Goal: Task Accomplishment & Management: Use online tool/utility

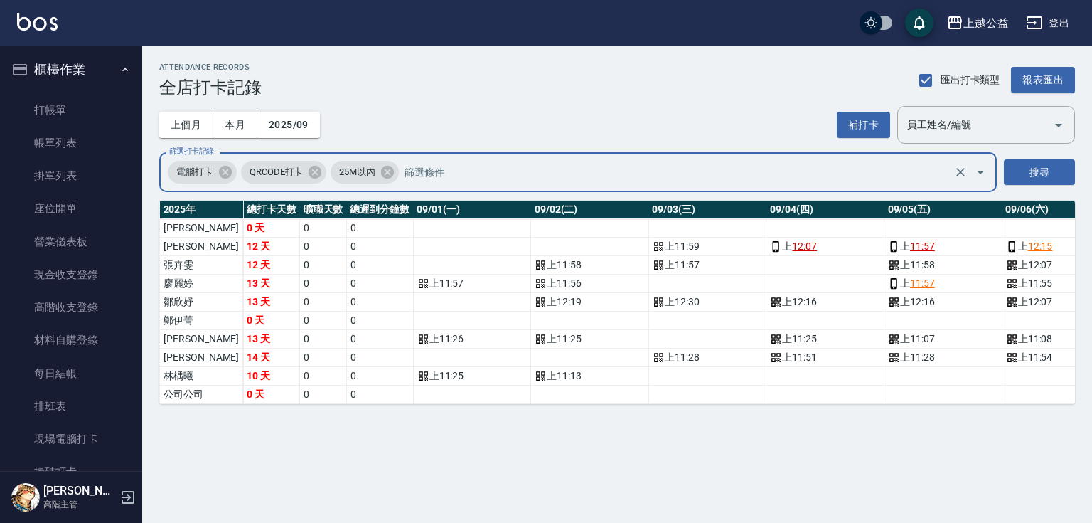
click at [912, 448] on div "ATTENDANCE RECORDS 全店打卡記錄 匯出打卡類型 報表匯出 上個月 本月 2025/09 補打卡 員工姓名/編號 員工姓名/編號 篩選打卡記錄…" at bounding box center [546, 261] width 1092 height 523
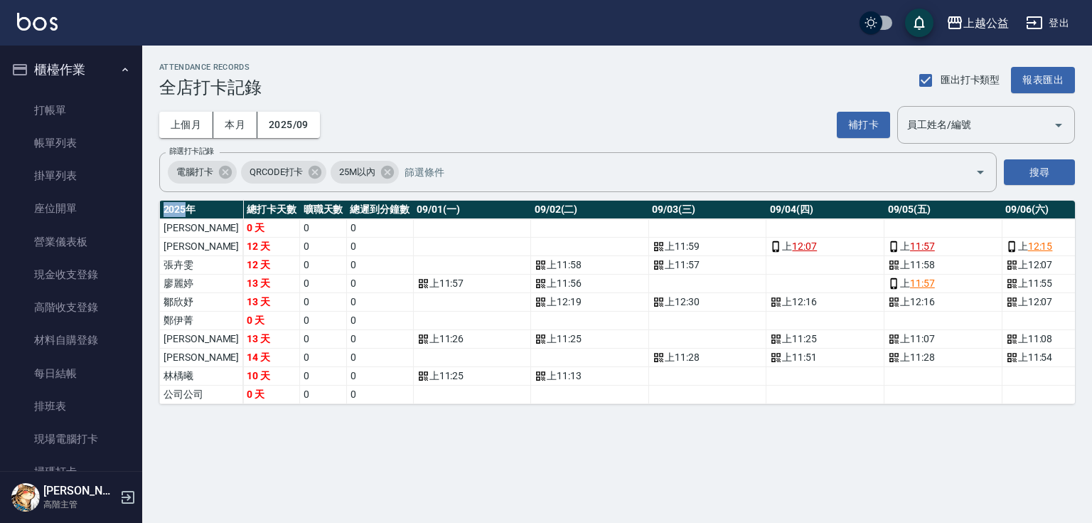
drag, startPoint x: 912, startPoint y: 448, endPoint x: 1092, endPoint y: 402, distance: 185.8
click at [919, 444] on div "ATTENDANCE RECORDS 全店打卡記錄 匯出打卡類型 報表匯出 上個月 本月 2025/09 補打卡 員工姓名/編號 員工姓名/編號 篩選打卡記錄…" at bounding box center [546, 261] width 1092 height 523
click at [66, 113] on link "打帳單" at bounding box center [71, 110] width 131 height 33
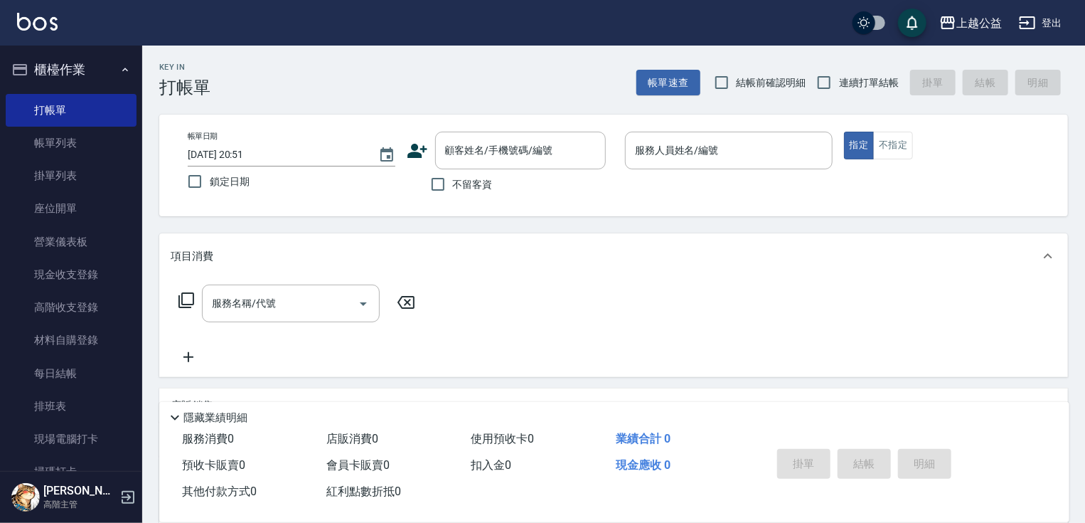
click at [879, 85] on span "連續打單結帳" at bounding box center [869, 82] width 60 height 15
click at [839, 85] on input "連續打單結帳" at bounding box center [824, 83] width 30 height 30
checkbox input "true"
click at [452, 183] on input "不留客資" at bounding box center [438, 184] width 30 height 30
checkbox input "true"
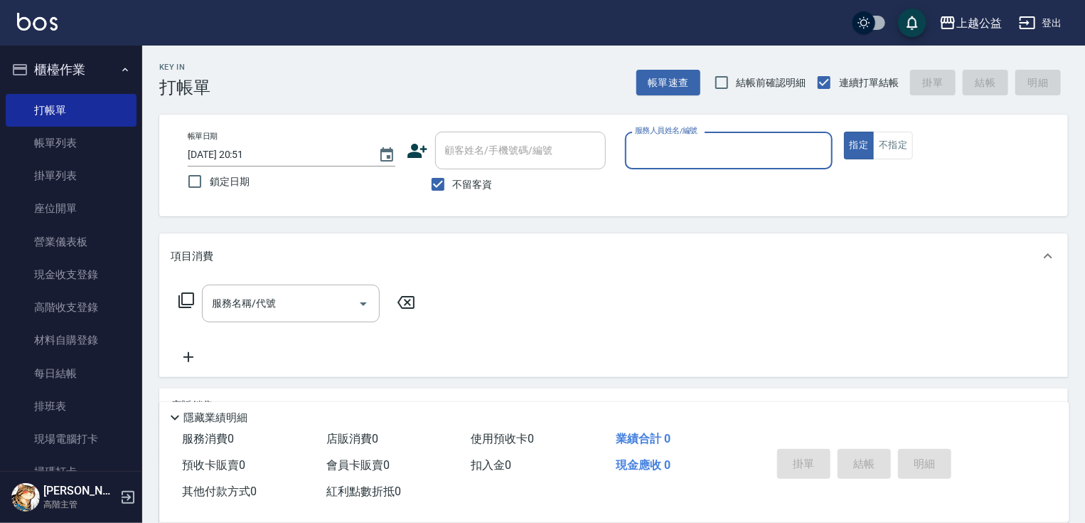
click at [674, 156] on input "服務人員姓名/編號" at bounding box center [728, 150] width 195 height 25
type input "VIMO-3"
type button "true"
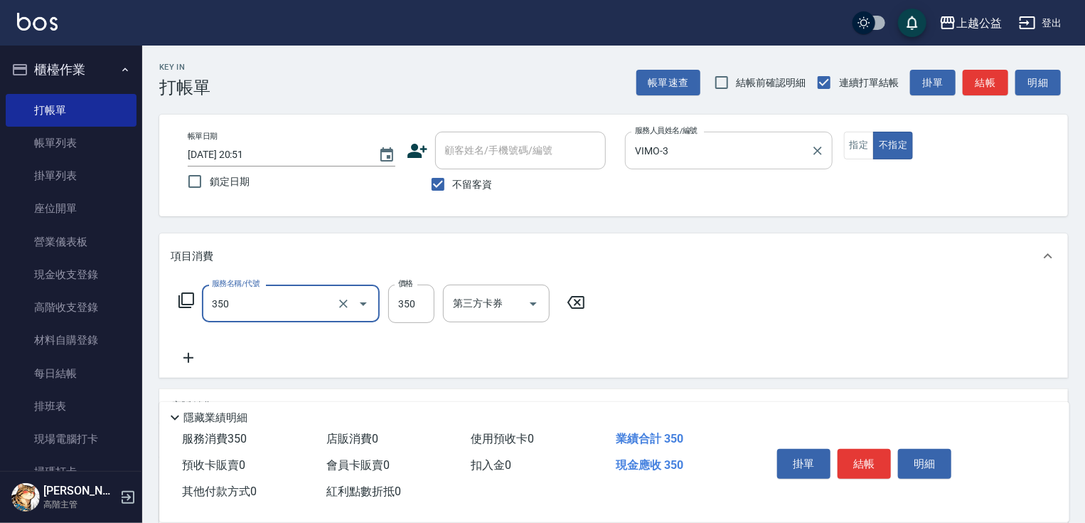
type input "一般洗剪(350)"
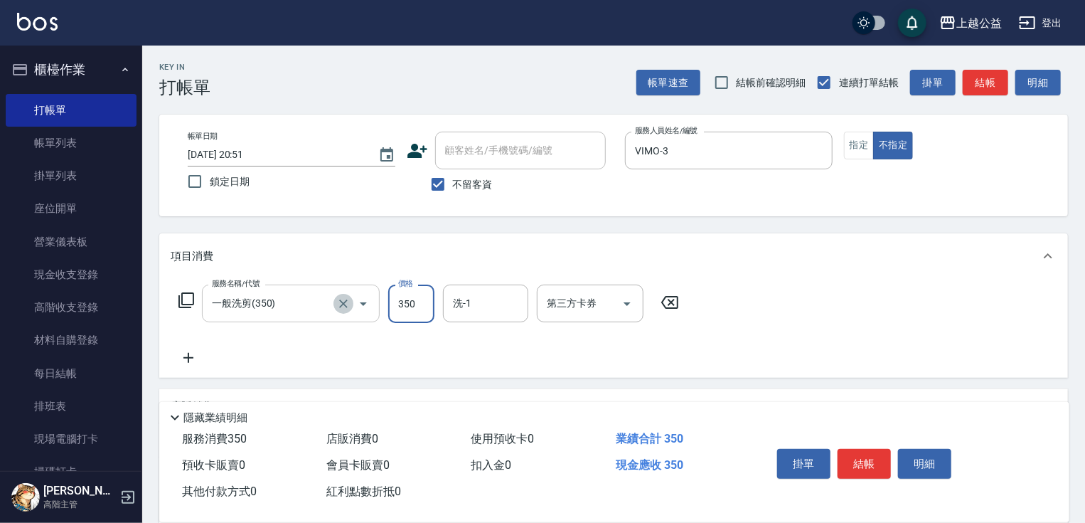
click at [344, 304] on icon "Clear" at bounding box center [343, 303] width 9 height 9
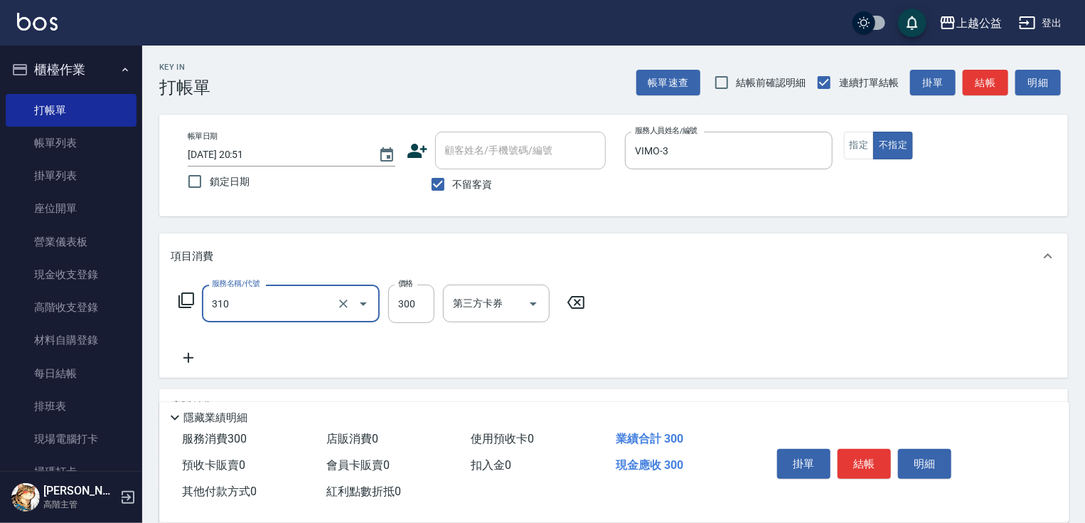
type input "剪髮(310)"
type input "350"
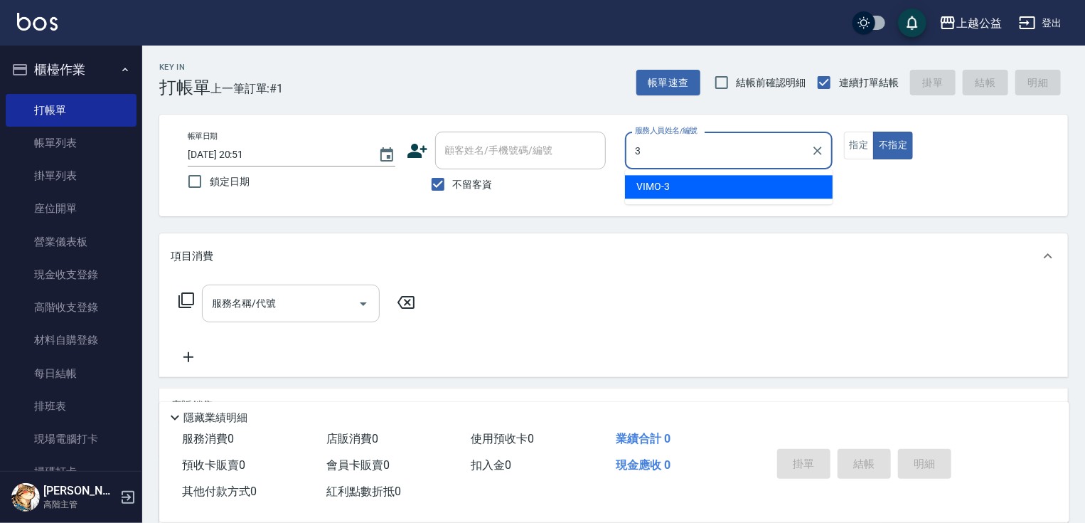
type input "VIMO-3"
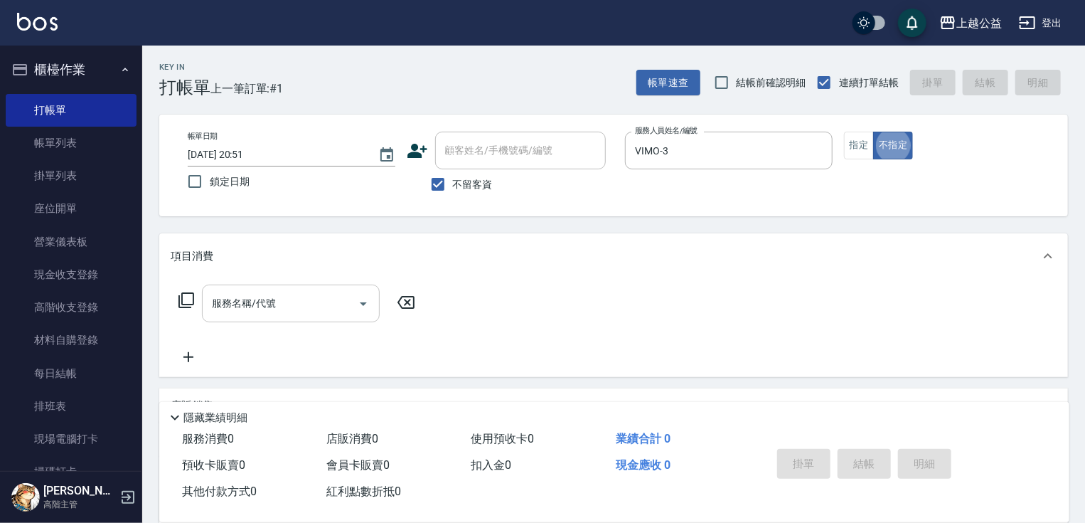
type button "false"
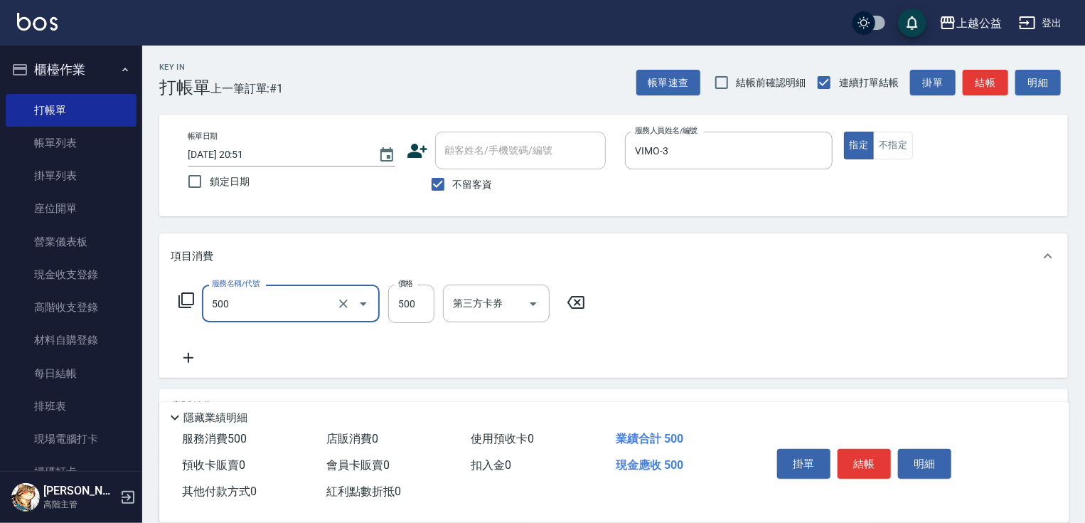
type input "洗剪500(500)"
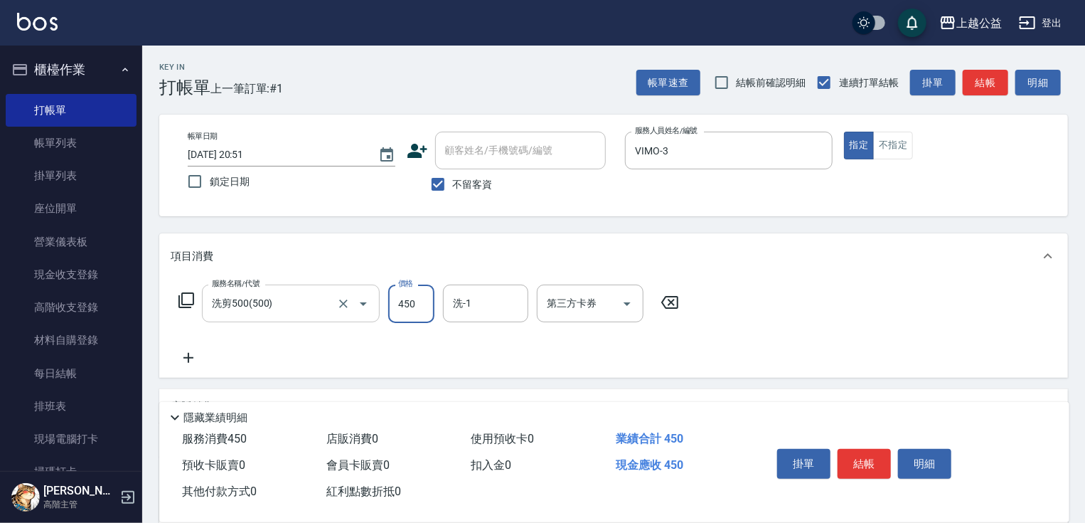
type input "450"
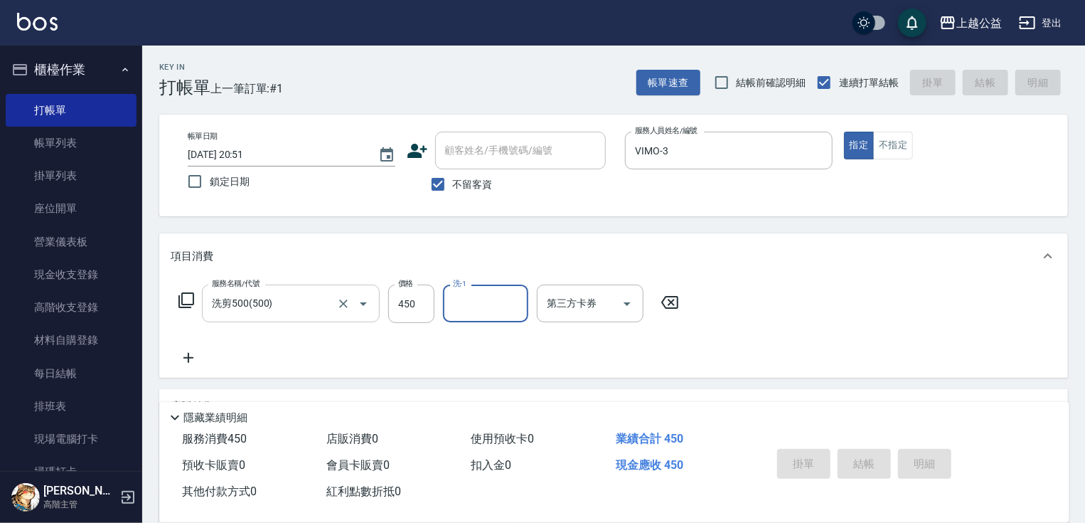
type input "[DATE] 20:52"
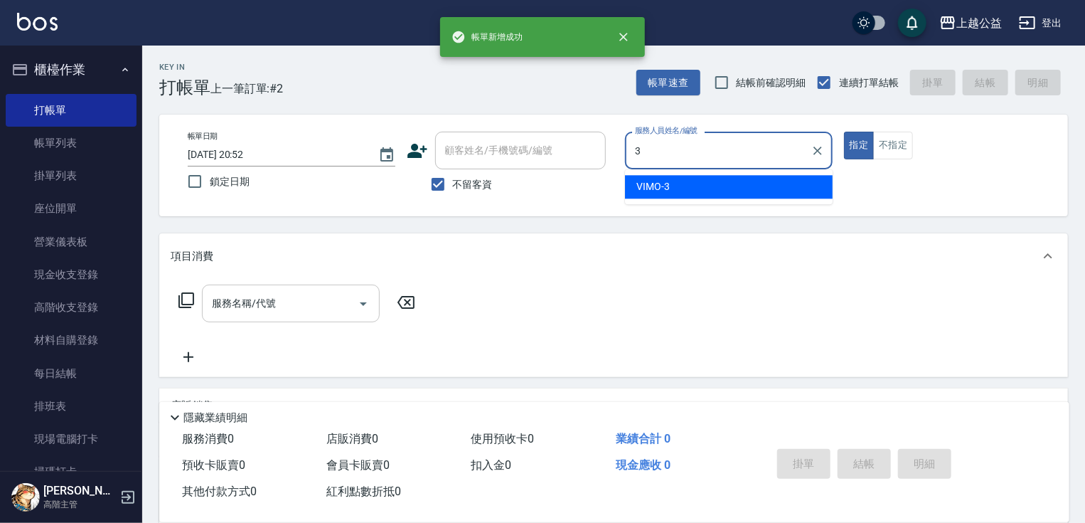
type input "VIMO-3"
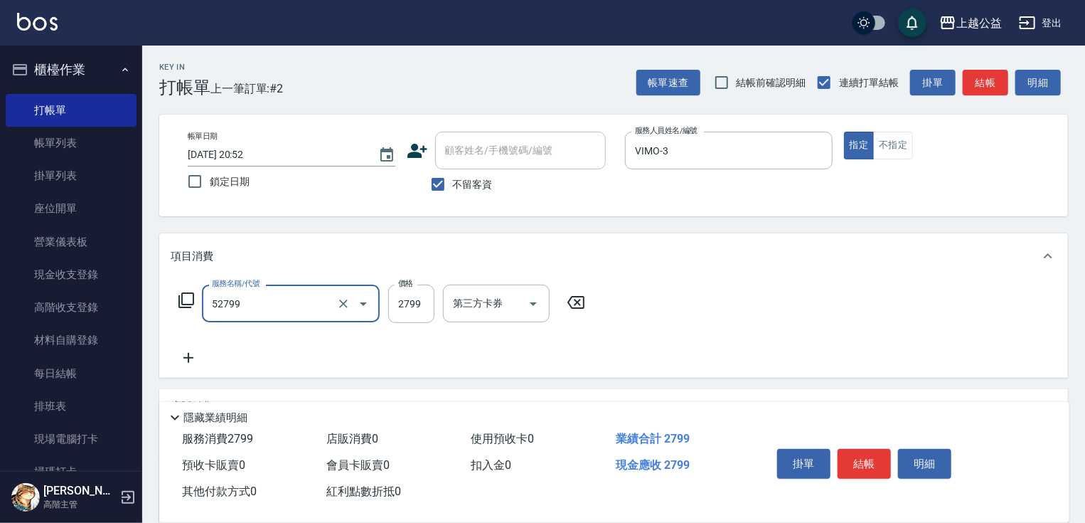
type input "春漾質感B(52799)"
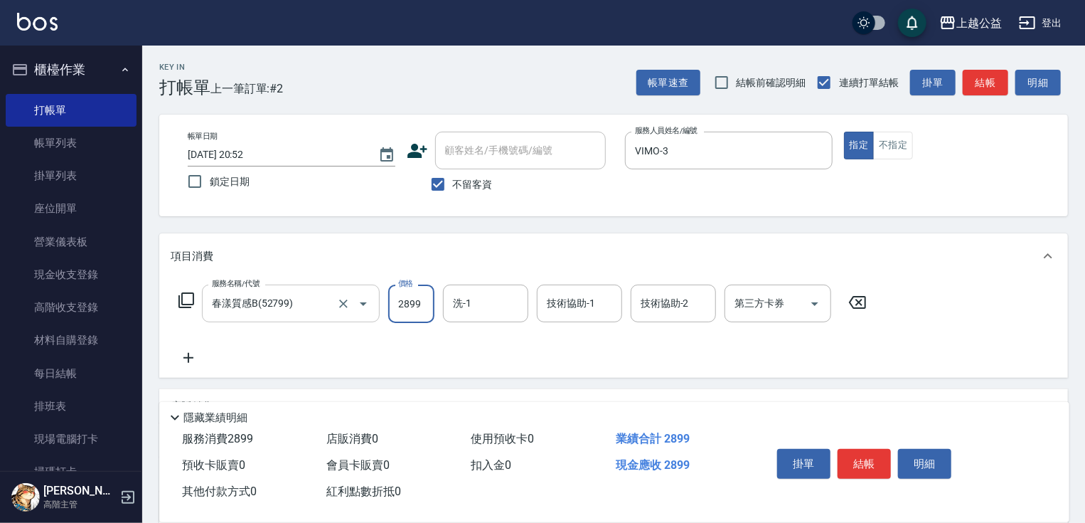
type input "2899"
type input "[PERSON_NAME]-32"
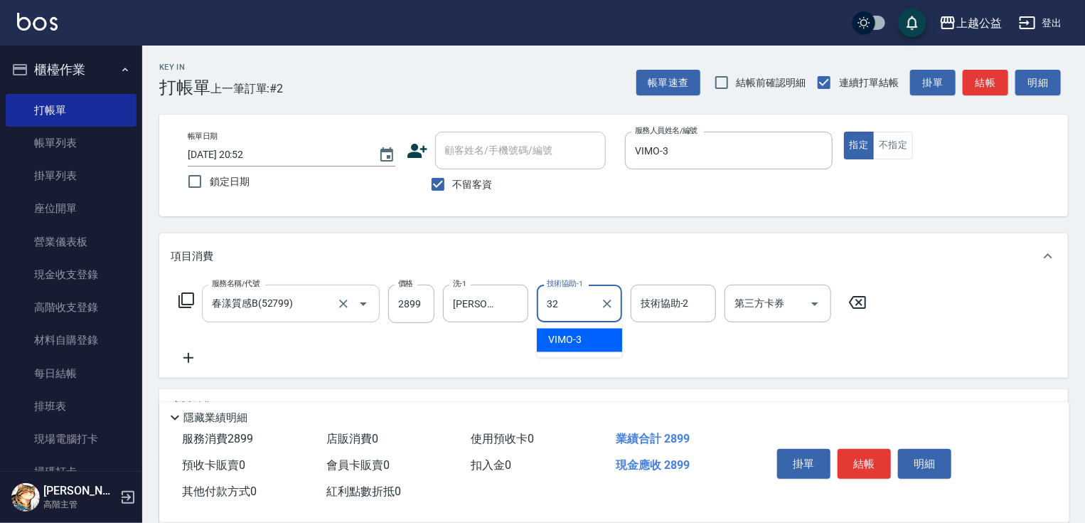
type input "[PERSON_NAME]-32"
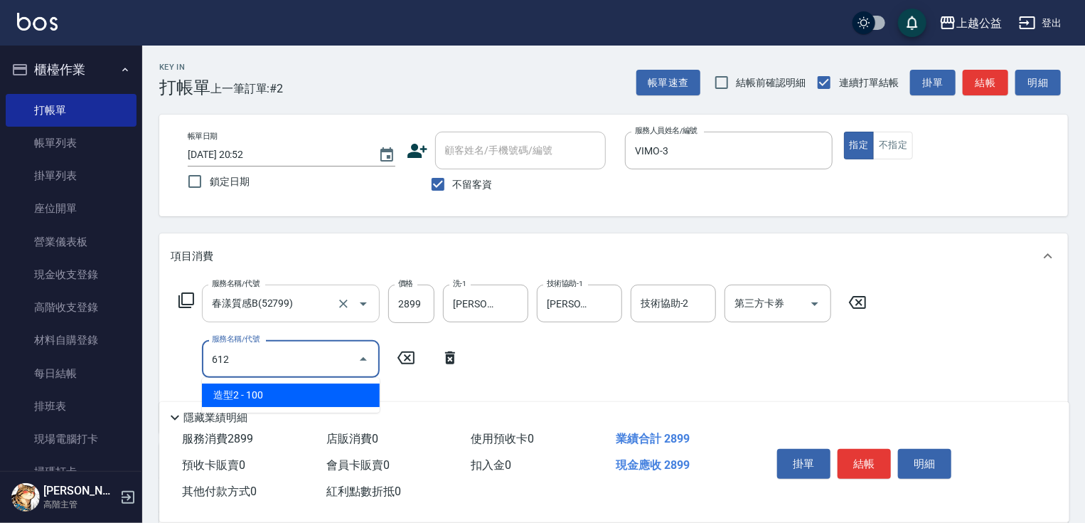
type input "造型2(612)"
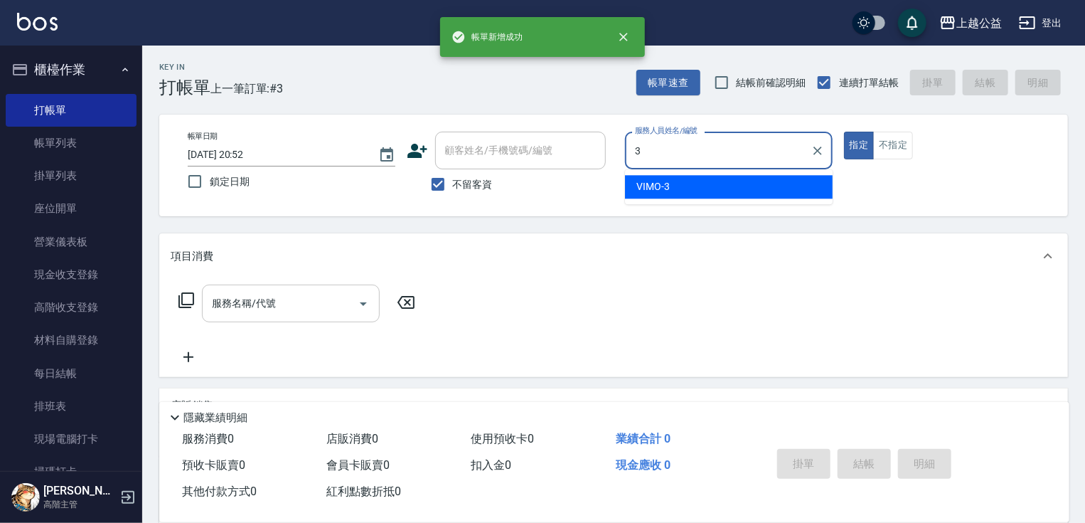
type input "VIMO-3"
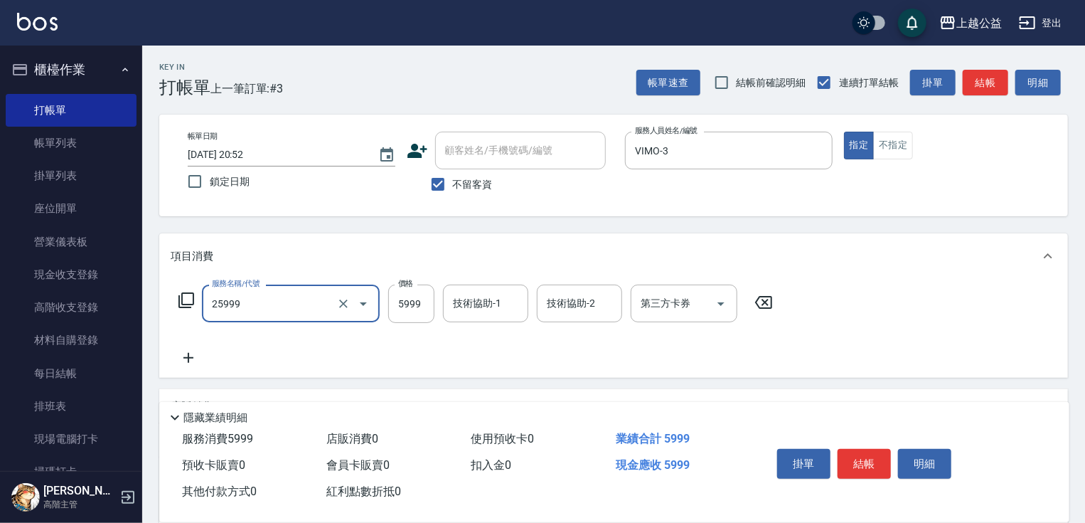
type input "雙棍金鑽16吋3包(25999)"
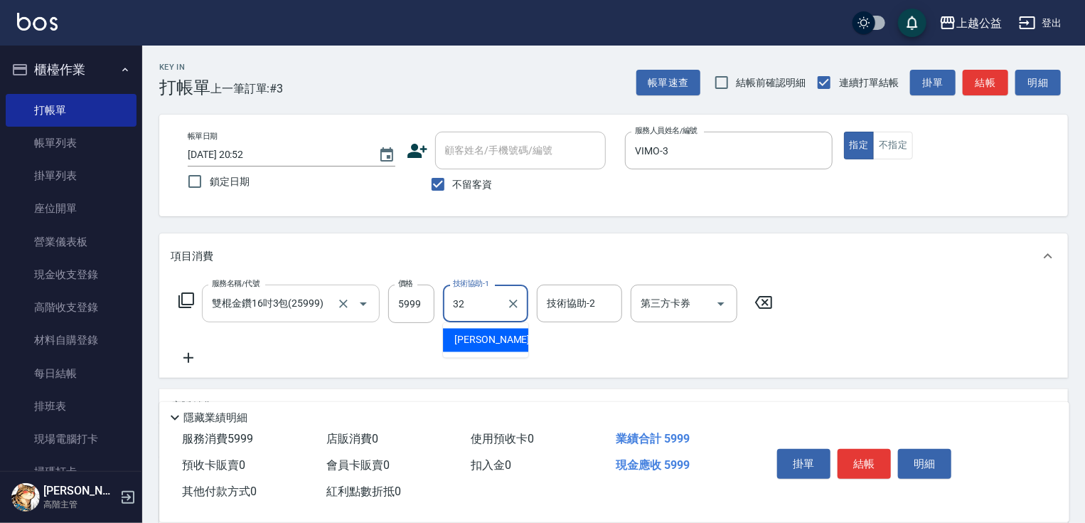
type input "[PERSON_NAME]-32"
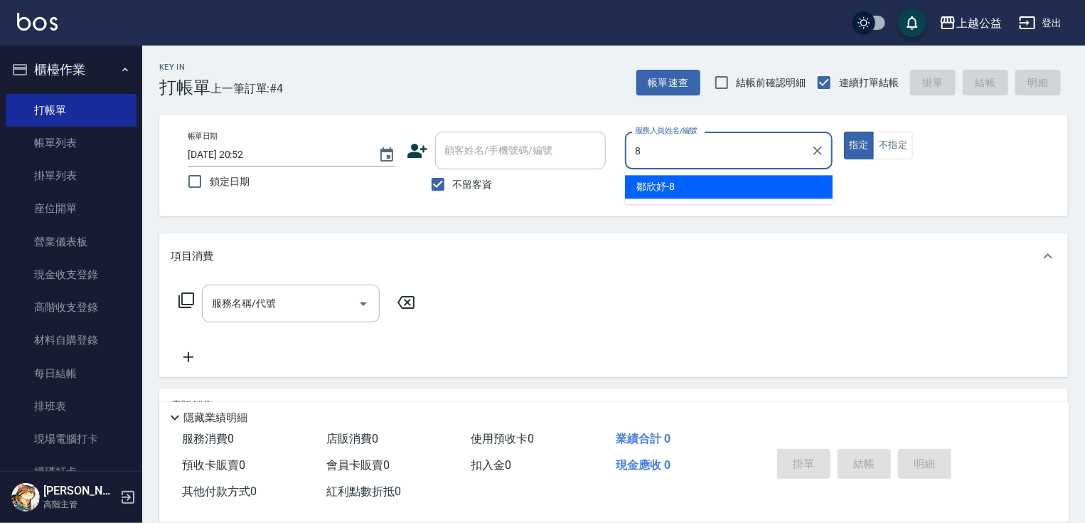
type input "[PERSON_NAME]-8"
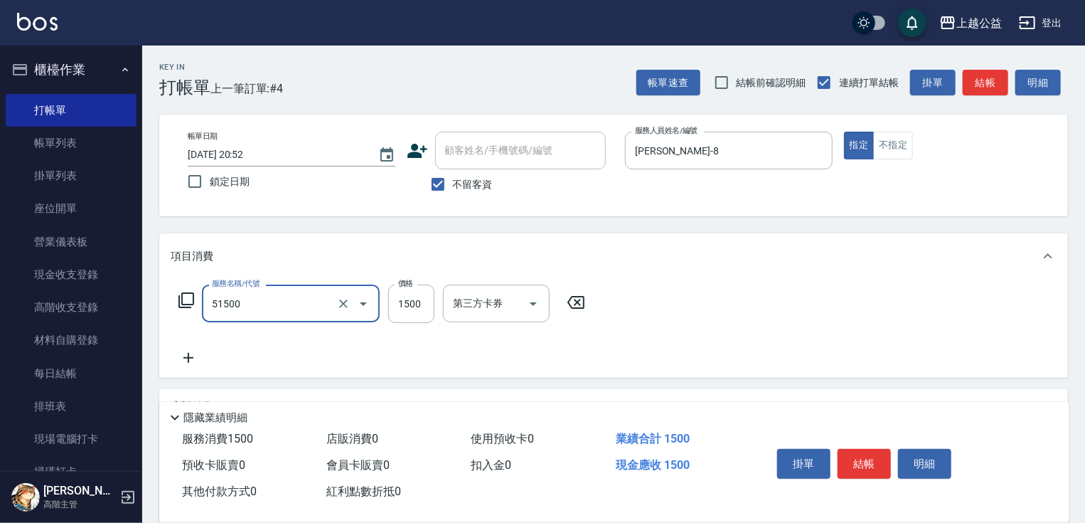
type input "染髮(51500)"
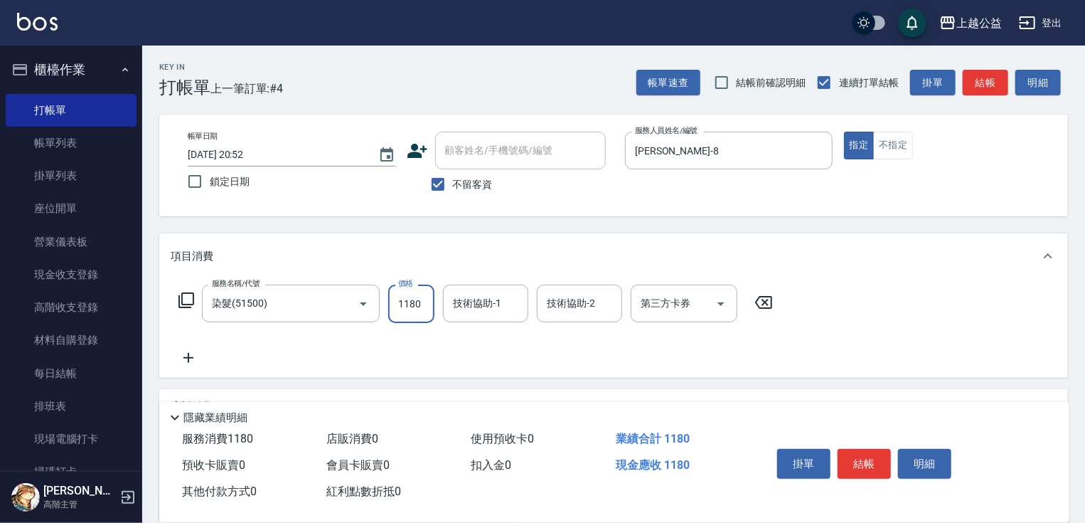
type input "1180"
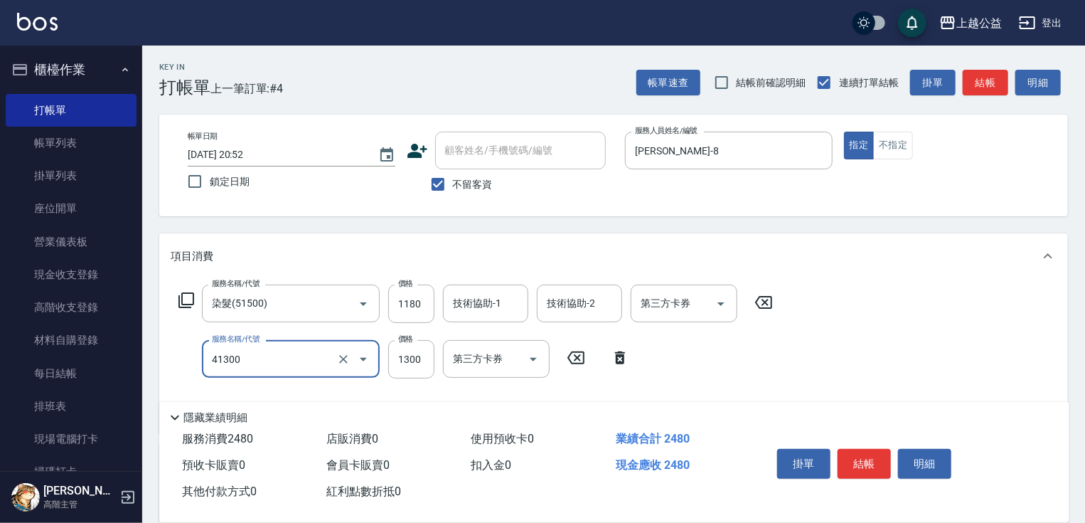
type input "鏡面1300(41300)"
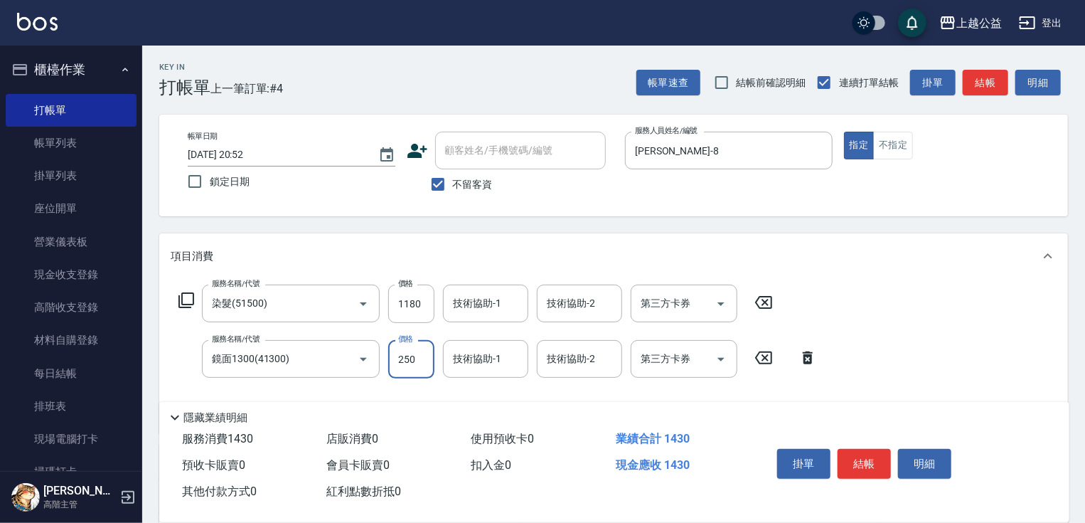
type input "2500"
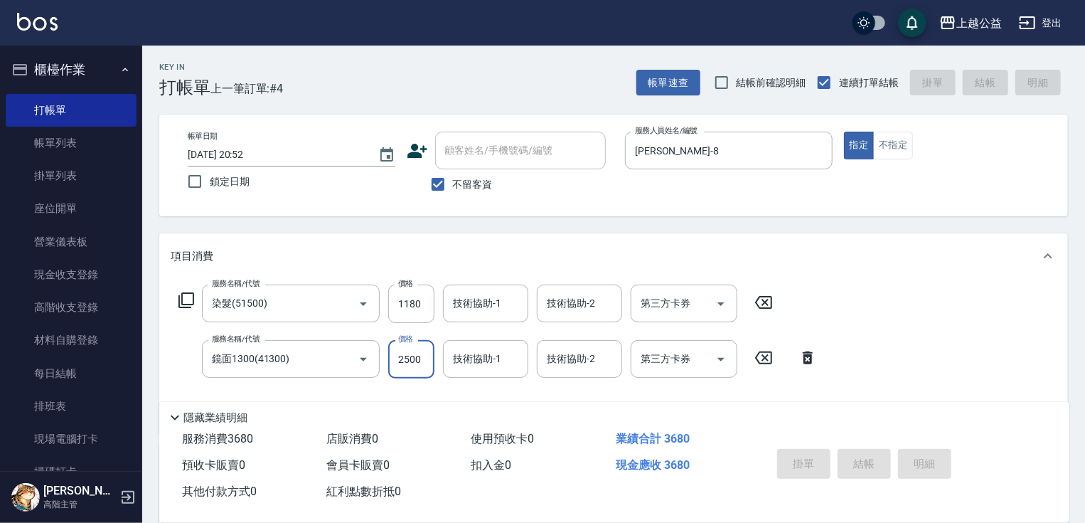
type input "[DATE] 20:53"
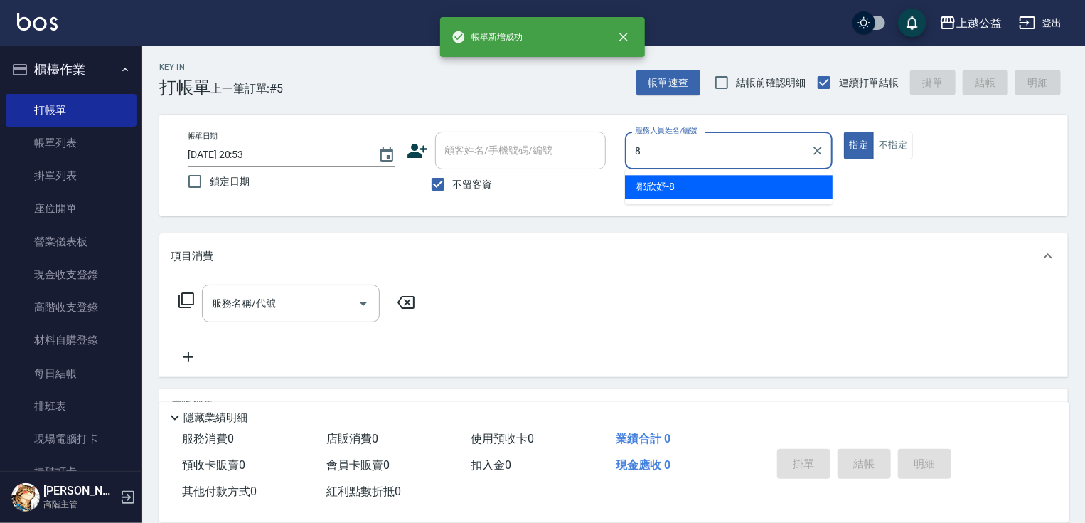
type input "[PERSON_NAME]-8"
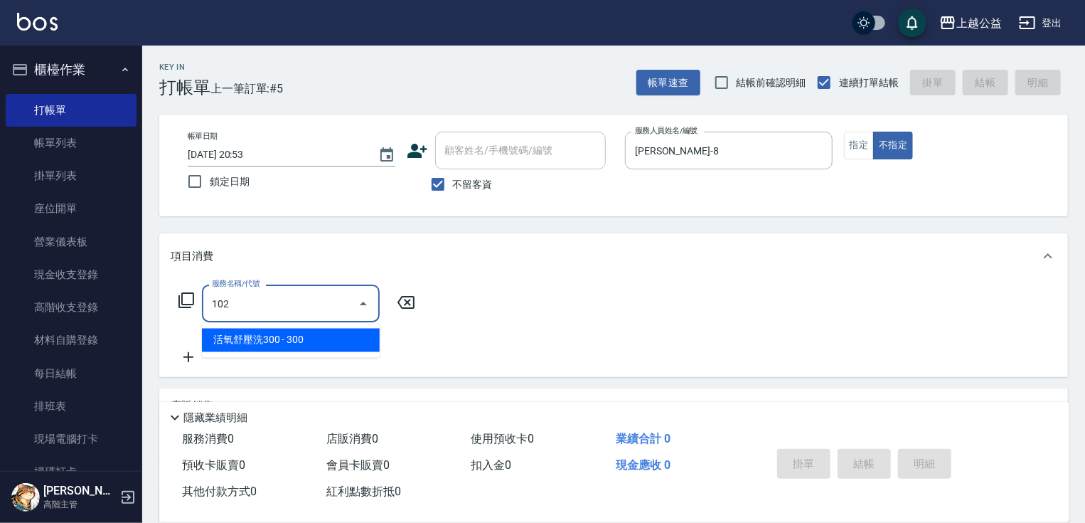
type input "活氧舒壓洗300(102)"
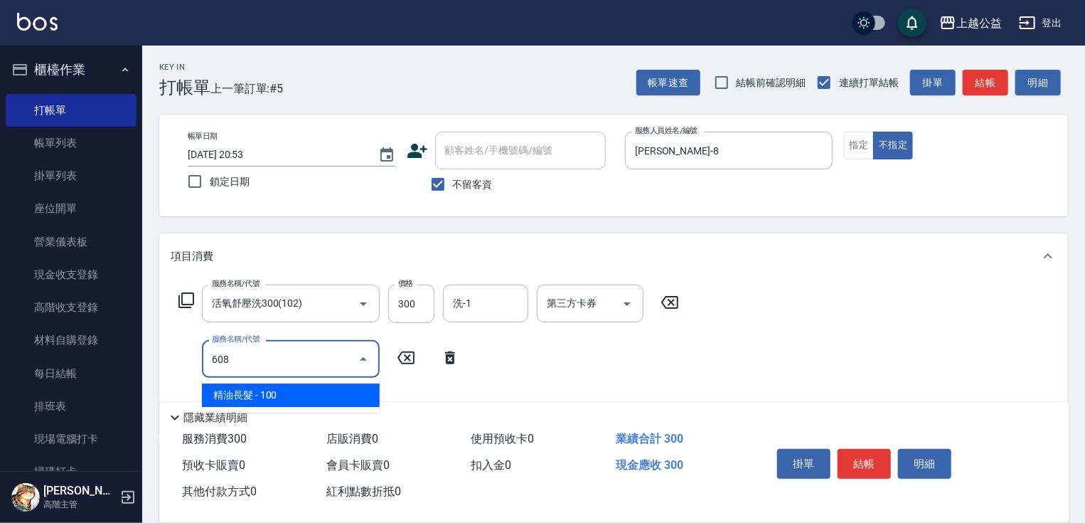
type input "精油長髮(608)"
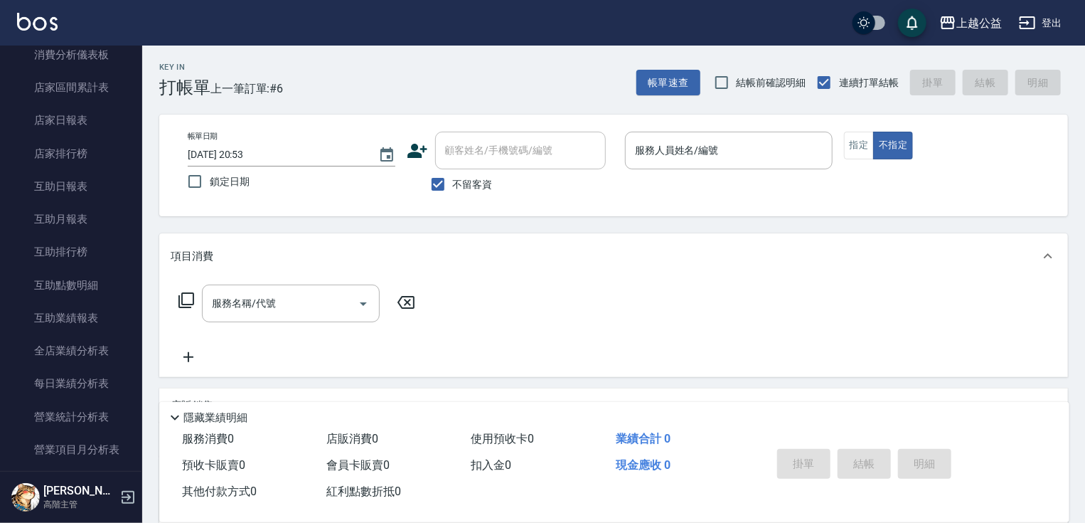
scroll to position [526, 0]
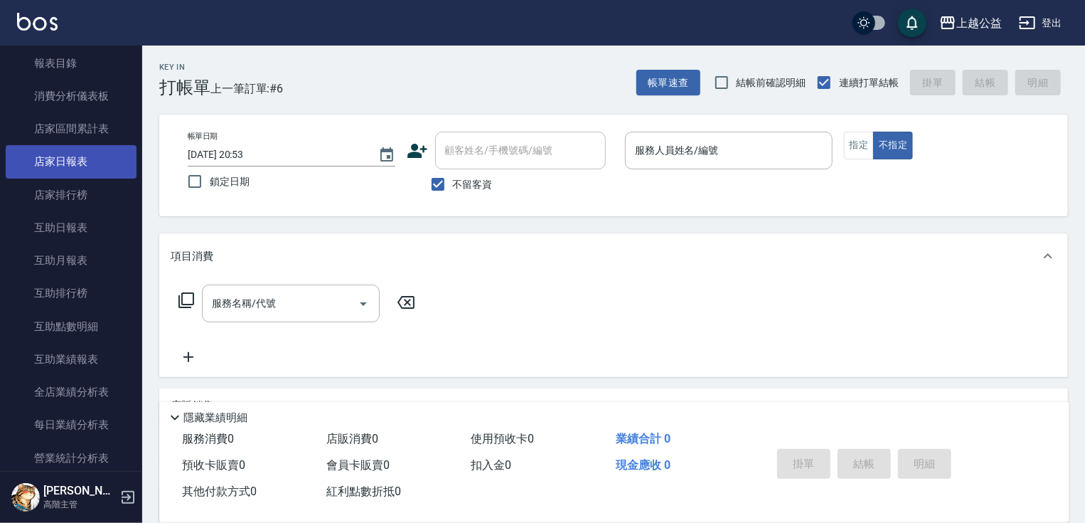
click at [95, 171] on link "店家日報表" at bounding box center [71, 161] width 131 height 33
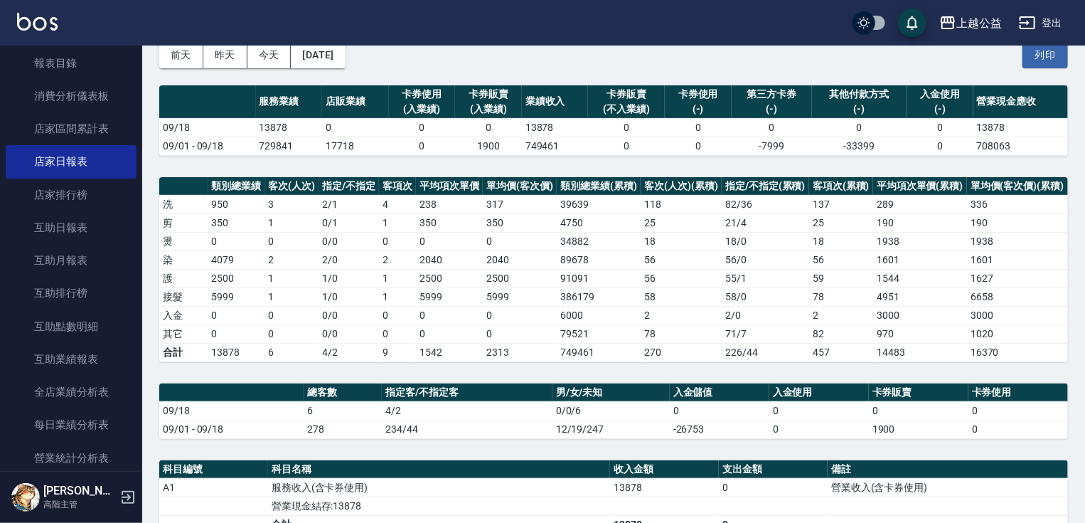
drag, startPoint x: 958, startPoint y: 191, endPoint x: 973, endPoint y: 240, distance: 50.6
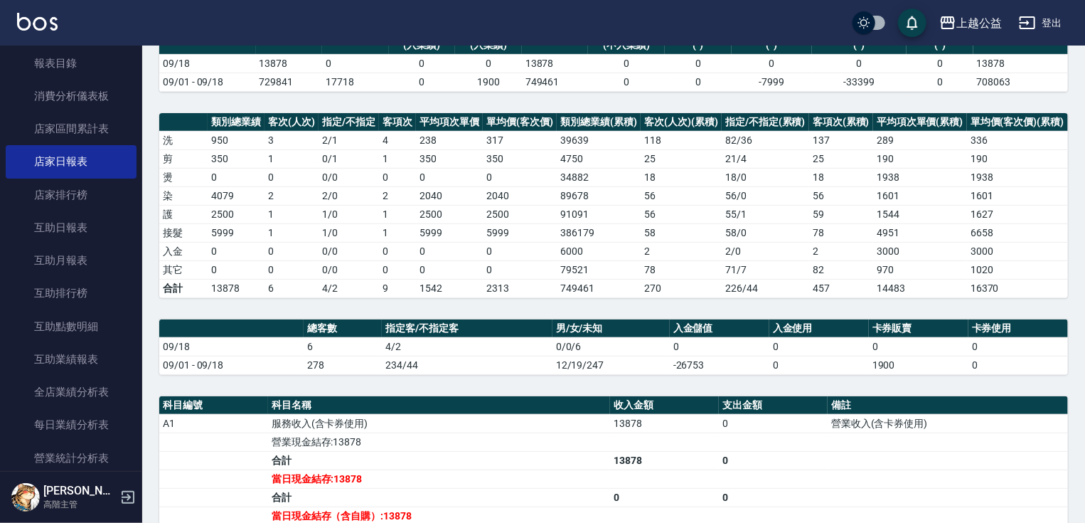
drag, startPoint x: 958, startPoint y: 198, endPoint x: 965, endPoint y: 234, distance: 36.3
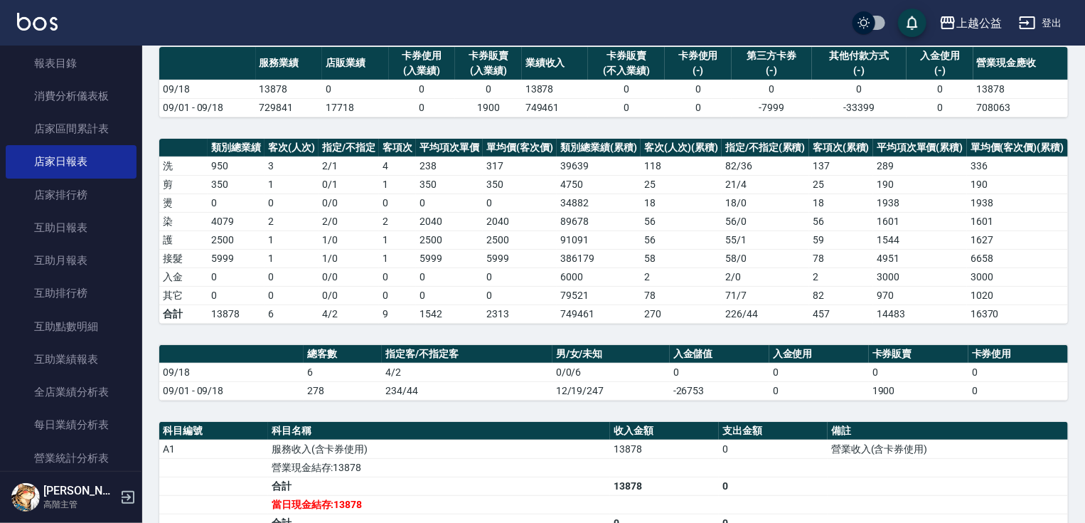
scroll to position [100, 0]
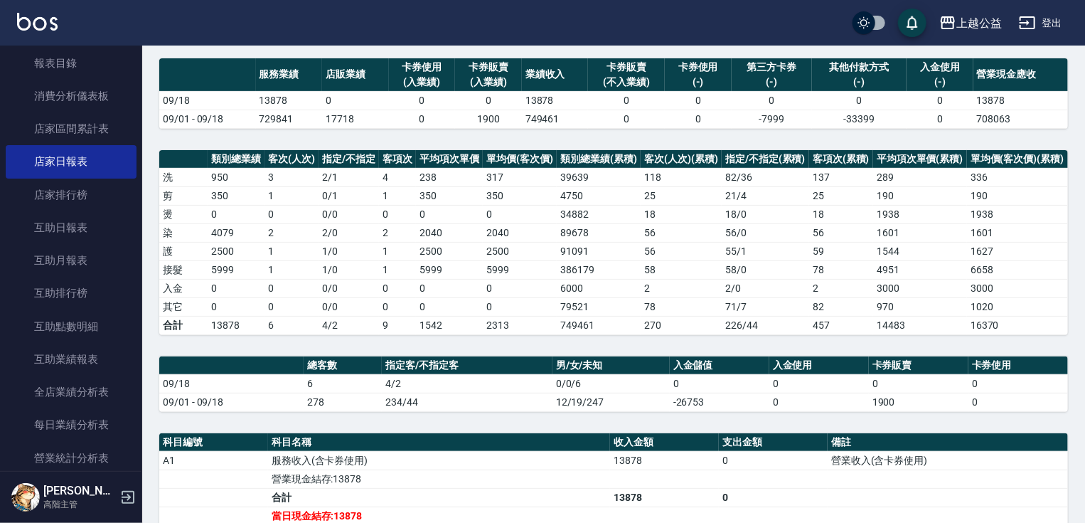
drag, startPoint x: 965, startPoint y: 230, endPoint x: 969, endPoint y: 208, distance: 23.2
click at [56, 228] on link "互助日報表" at bounding box center [71, 227] width 131 height 33
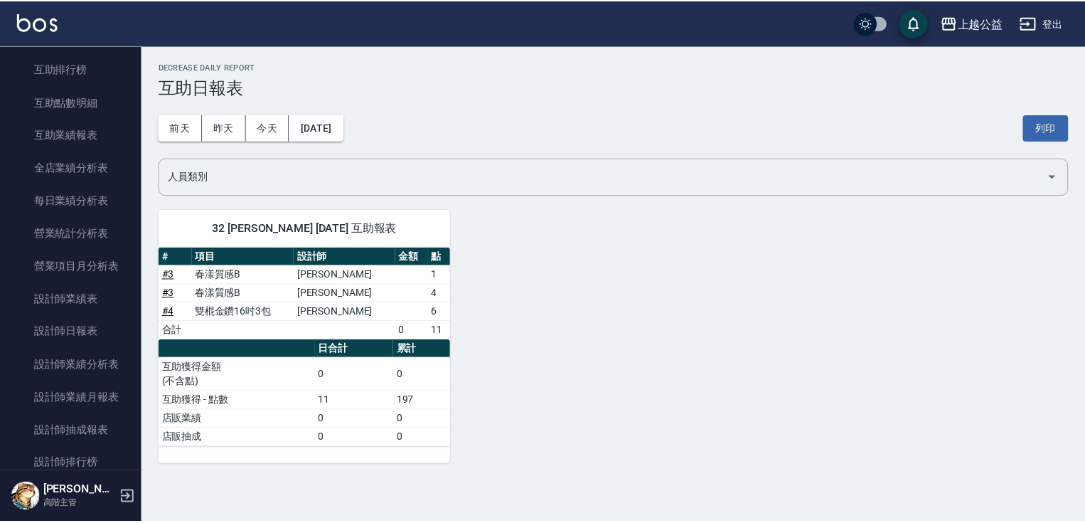
scroll to position [753, 0]
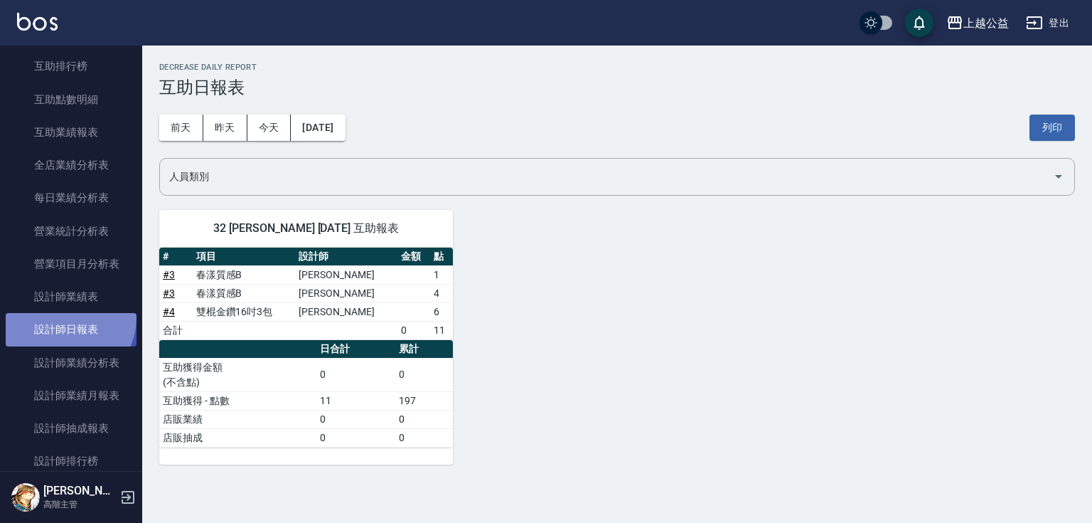
click at [64, 317] on link "設計師日報表" at bounding box center [71, 329] width 131 height 33
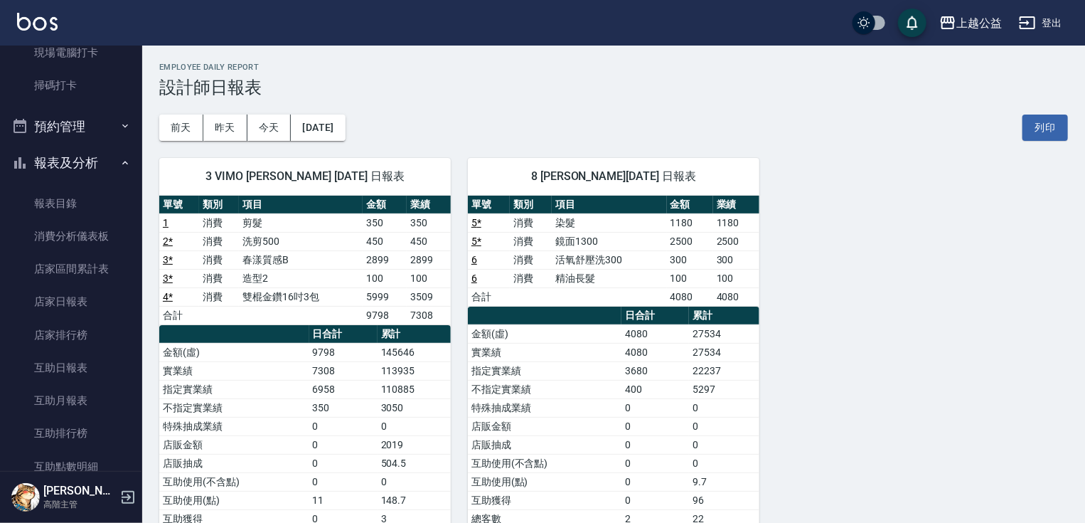
scroll to position [370, 0]
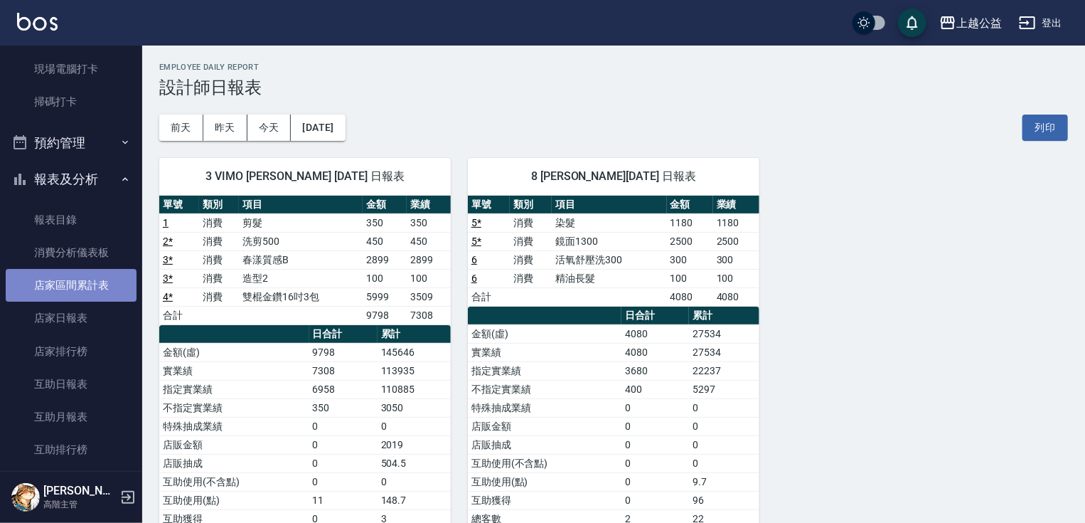
click at [82, 298] on link "店家區間累計表" at bounding box center [71, 285] width 131 height 33
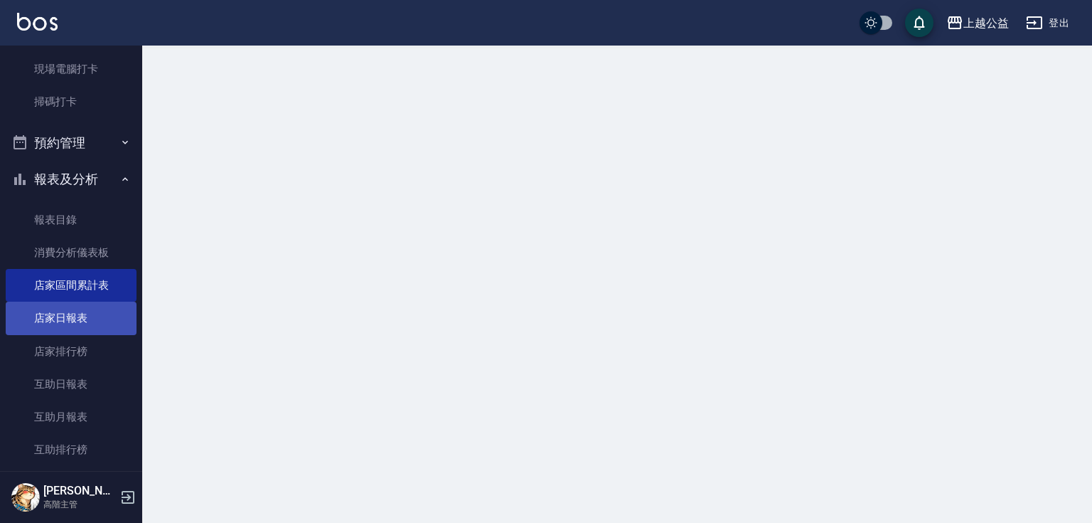
click at [79, 312] on link "店家日報表" at bounding box center [71, 318] width 131 height 33
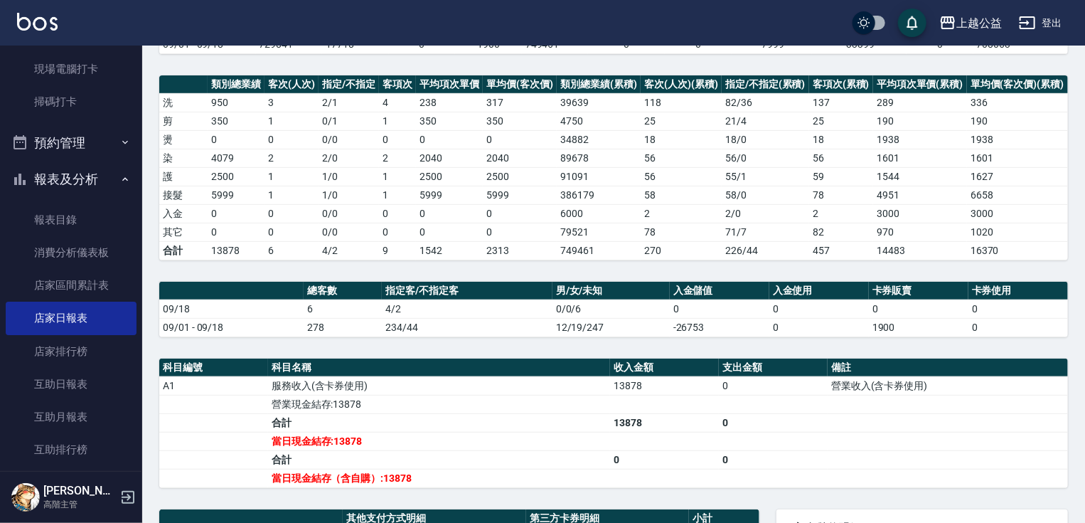
drag, startPoint x: 392, startPoint y: 235, endPoint x: 390, endPoint y: 322, distance: 87.5
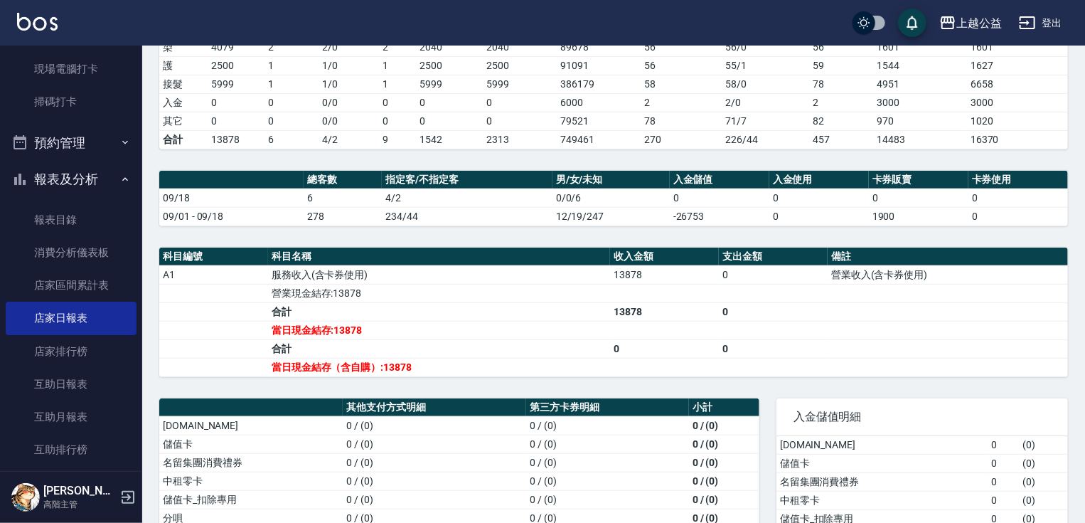
scroll to position [365, 0]
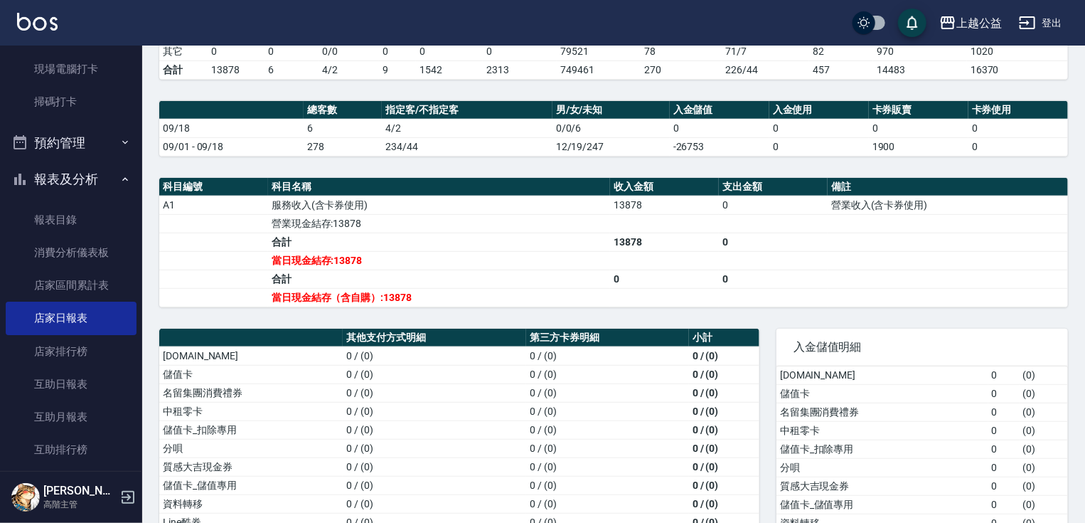
drag, startPoint x: 767, startPoint y: 341, endPoint x: 767, endPoint y: 361, distance: 19.9
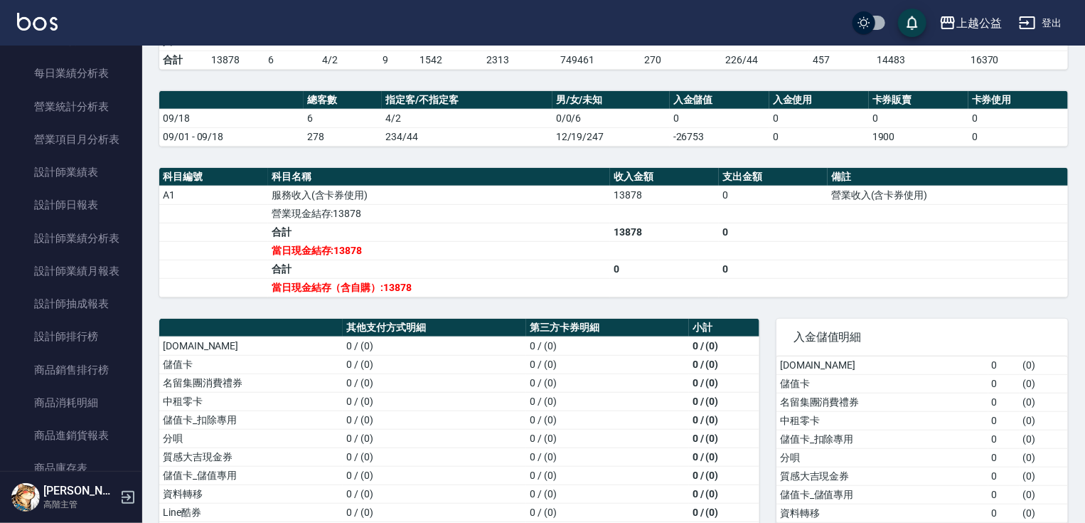
scroll to position [881, 0]
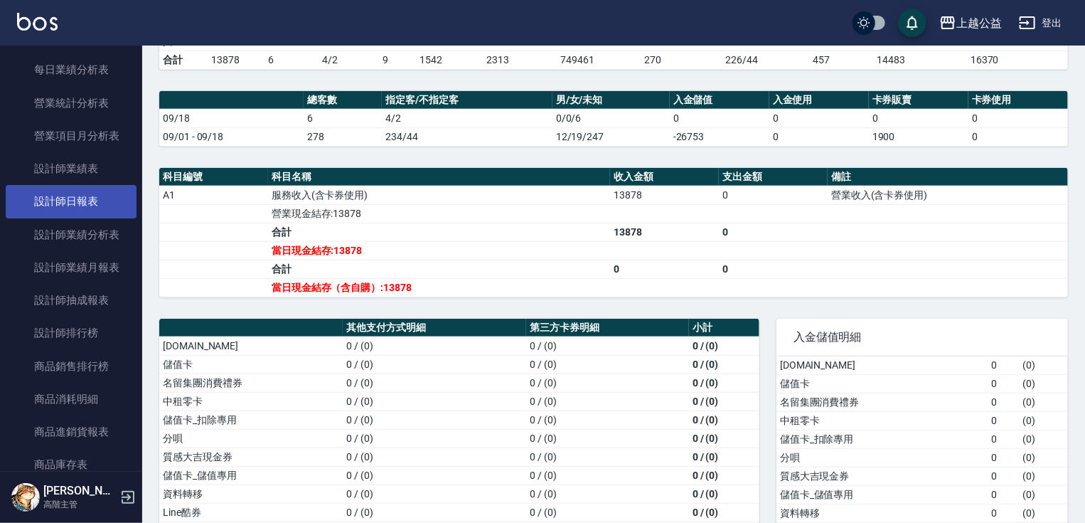
click at [86, 196] on link "設計師日報表" at bounding box center [71, 201] width 131 height 33
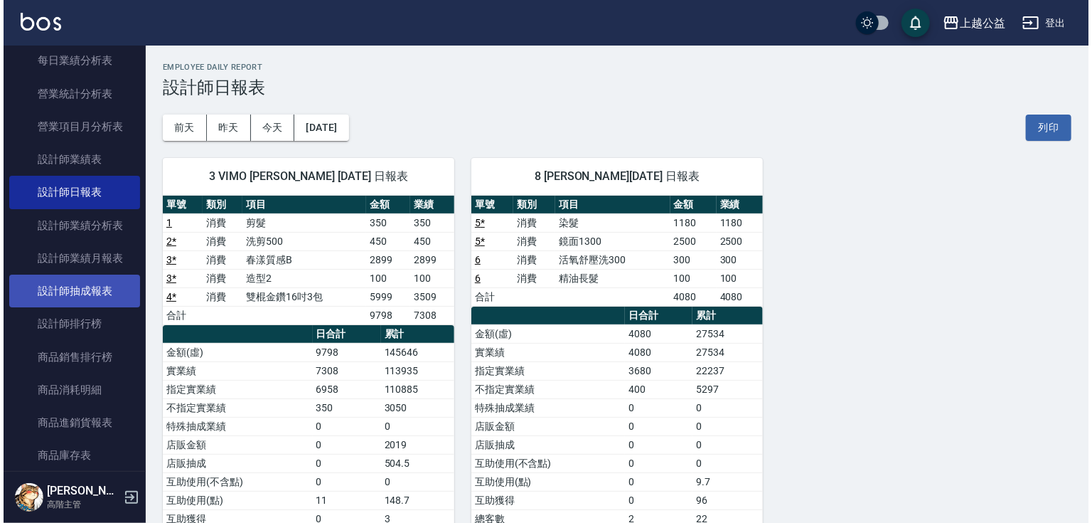
scroll to position [893, 0]
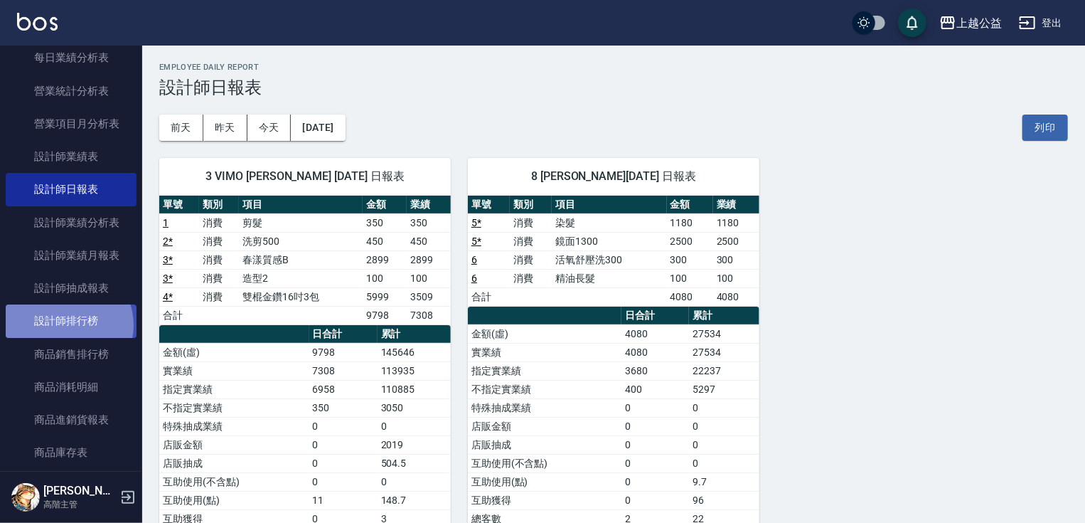
click at [67, 324] on link "設計師排行榜" at bounding box center [71, 320] width 131 height 33
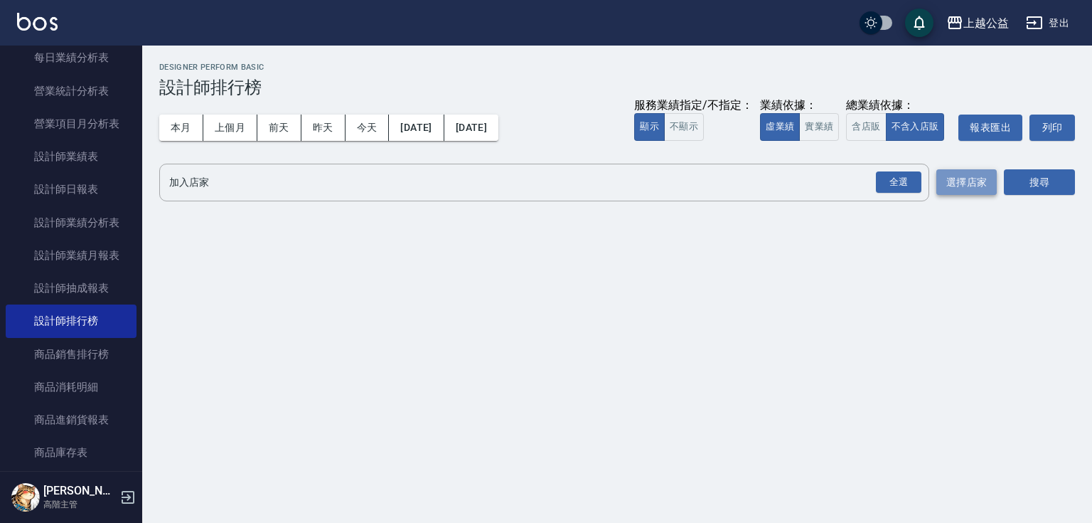
click at [971, 174] on button "選擇店家" at bounding box center [967, 182] width 60 height 26
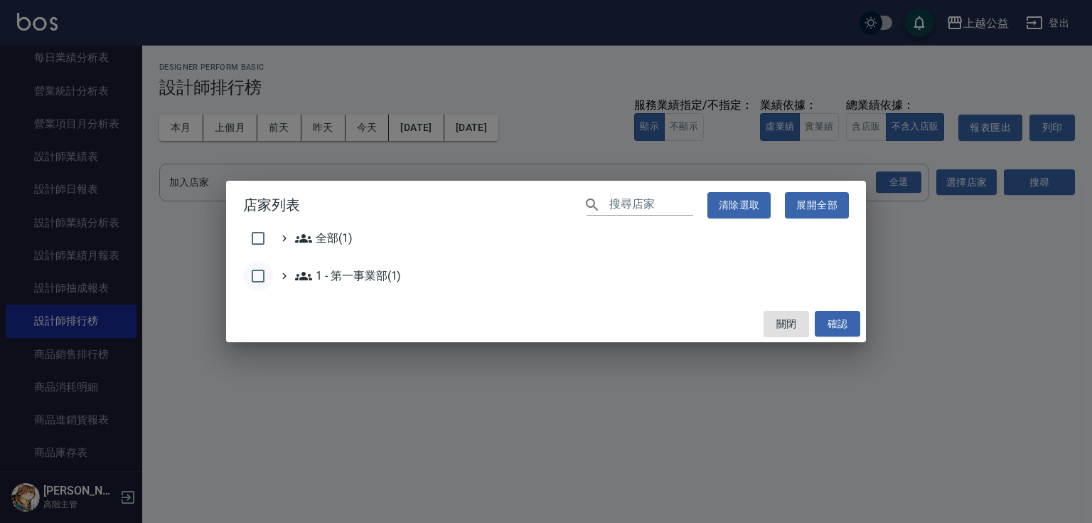
click at [262, 271] on input "checkbox" at bounding box center [258, 276] width 30 height 30
checkbox input "true"
click at [841, 329] on button "確認" at bounding box center [838, 324] width 46 height 26
checkbox input "false"
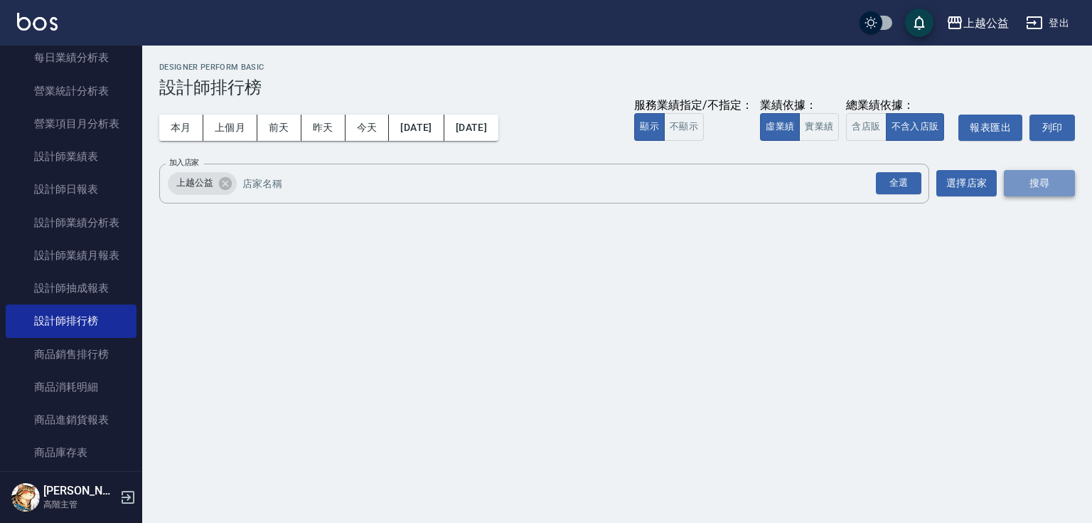
click at [1052, 180] on button "搜尋" at bounding box center [1039, 183] width 71 height 26
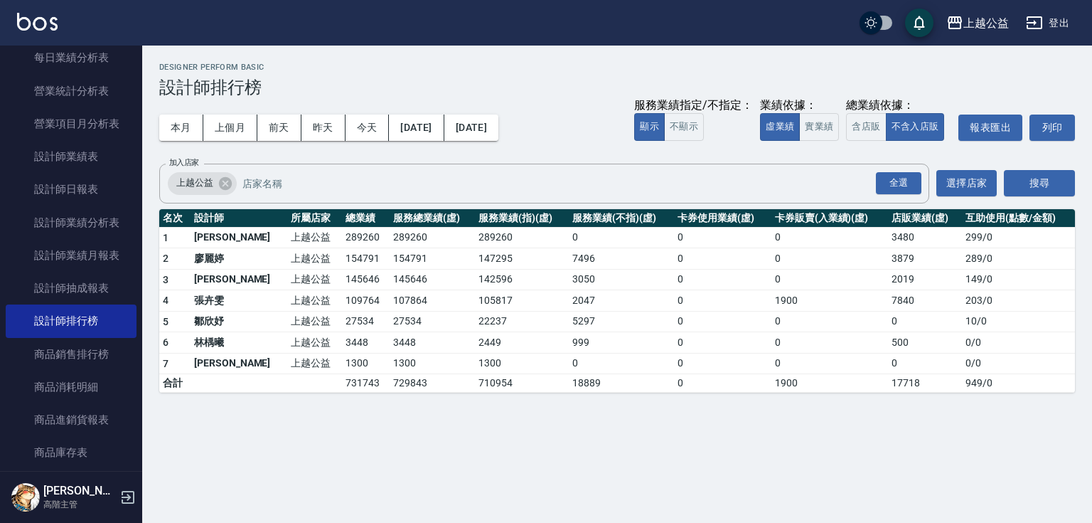
click at [287, 438] on div "上越公益 [DATE] - [DATE] 設計師排行榜 列印時間： [DATE][PHONE_NUMBER]:19 Designer Perform Basi…" at bounding box center [546, 261] width 1092 height 523
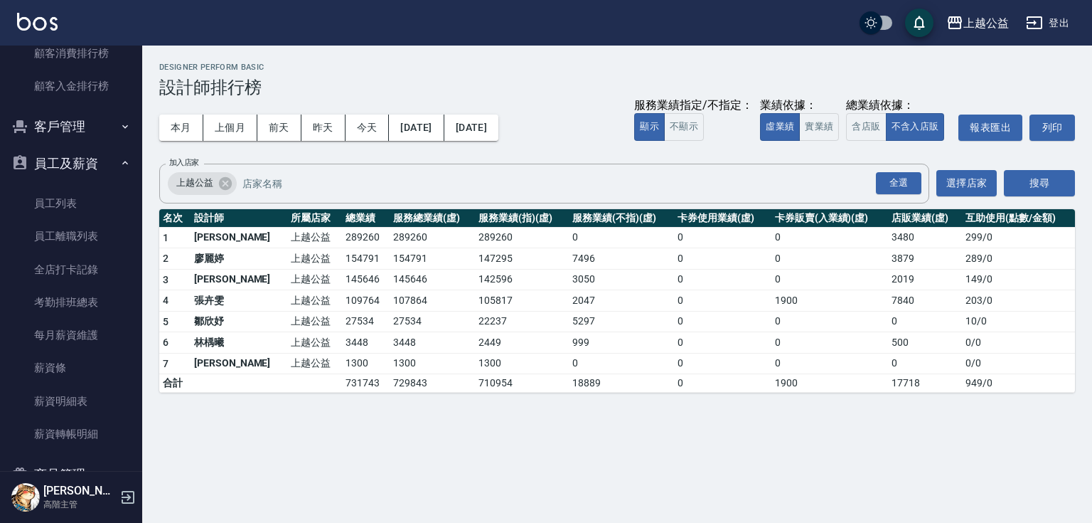
scroll to position [1899, 0]
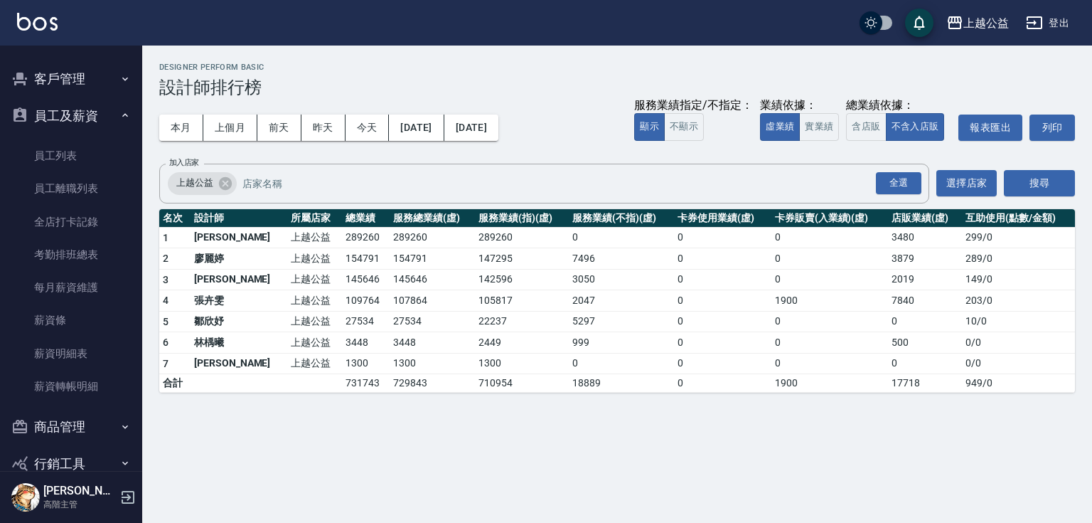
click at [131, 418] on nav "櫃檯作業 打帳單 帳單列表 掛單列表 座位開單 營業儀表板 現金收支登錄 高階收支登錄 材料自購登錄 每日結帳 排班表 現場電腦打卡 掃碼打卡 預約管理 預約…" at bounding box center [71, 258] width 142 height 425
click at [132, 418] on nav "櫃檯作業 打帳單 帳單列表 掛單列表 座位開單 營業儀表板 現金收支登錄 高階收支登錄 材料自購登錄 每日結帳 排班表 現場電腦打卡 掃碼打卡 預約管理 預約…" at bounding box center [71, 258] width 142 height 425
drag, startPoint x: 134, startPoint y: 418, endPoint x: 139, endPoint y: 475, distance: 57.1
click at [139, 475] on div "櫃檯作業 打帳單 帳單列表 掛單列表 座位開單 營業儀表板 現金收支登錄 高階收支登錄 材料自購登錄 每日結帳 排班表 現場電腦打卡 掃碼打卡 預約管理 預約…" at bounding box center [71, 284] width 142 height 477
drag, startPoint x: 134, startPoint y: 444, endPoint x: 141, endPoint y: 489, distance: 45.4
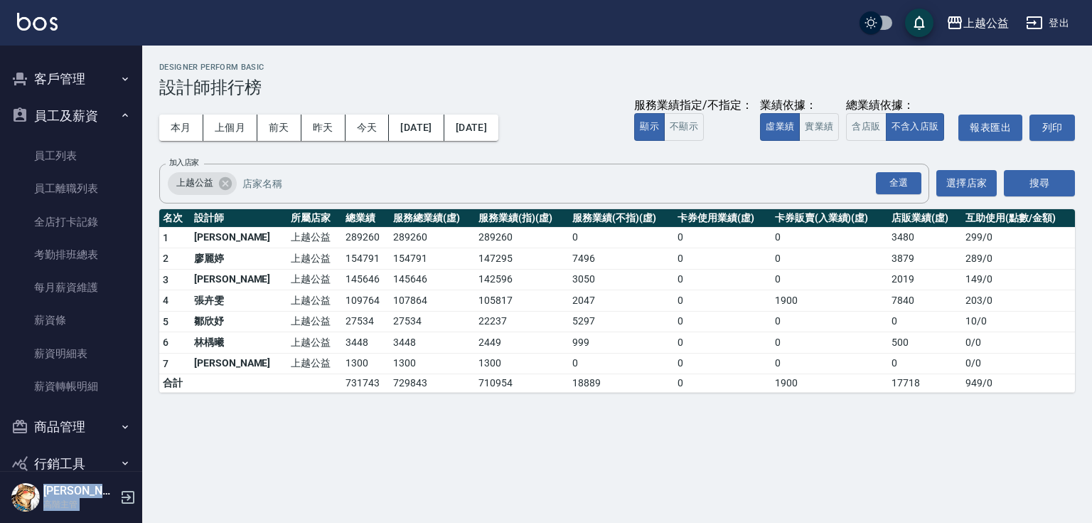
click at [141, 489] on div "櫃檯作業 打帳單 帳單列表 掛單列表 座位開單 營業儀表板 現金收支登錄 高階收支登錄 材料自購登錄 每日結帳 排班表 現場電腦打卡 掃碼打卡 預約管理 預約…" at bounding box center [71, 284] width 142 height 477
click at [151, 464] on div "上越公益 [DATE] - [DATE] 設計師排行榜 列印時間： [DATE][PHONE_NUMBER]:19 Designer Perform Basi…" at bounding box center [546, 261] width 1092 height 523
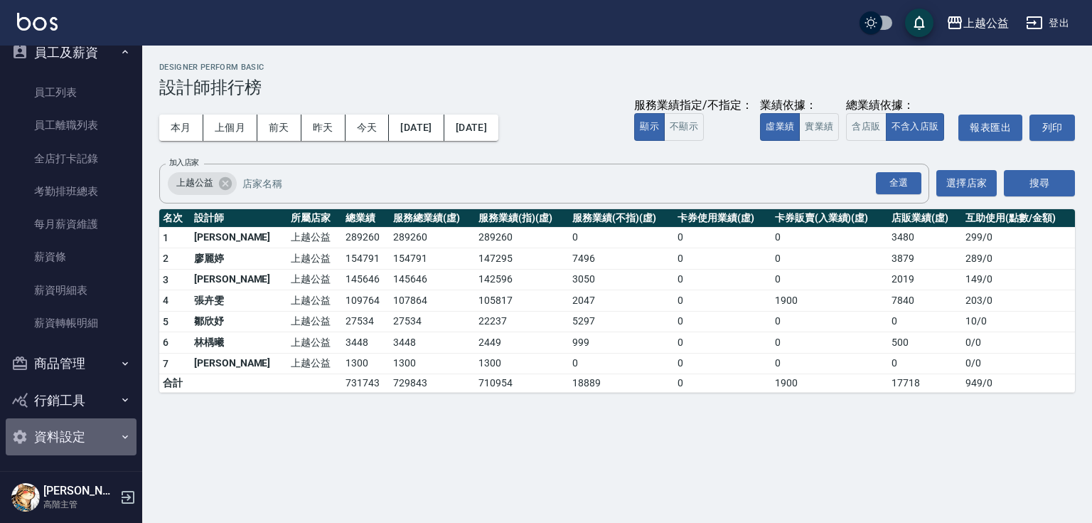
click at [93, 435] on button "資料設定" at bounding box center [71, 436] width 131 height 37
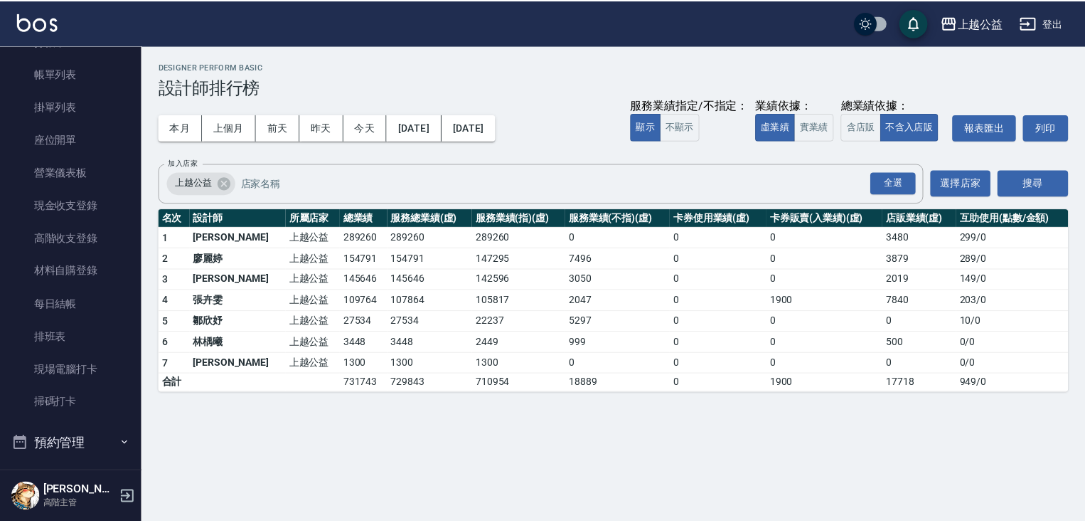
scroll to position [0, 0]
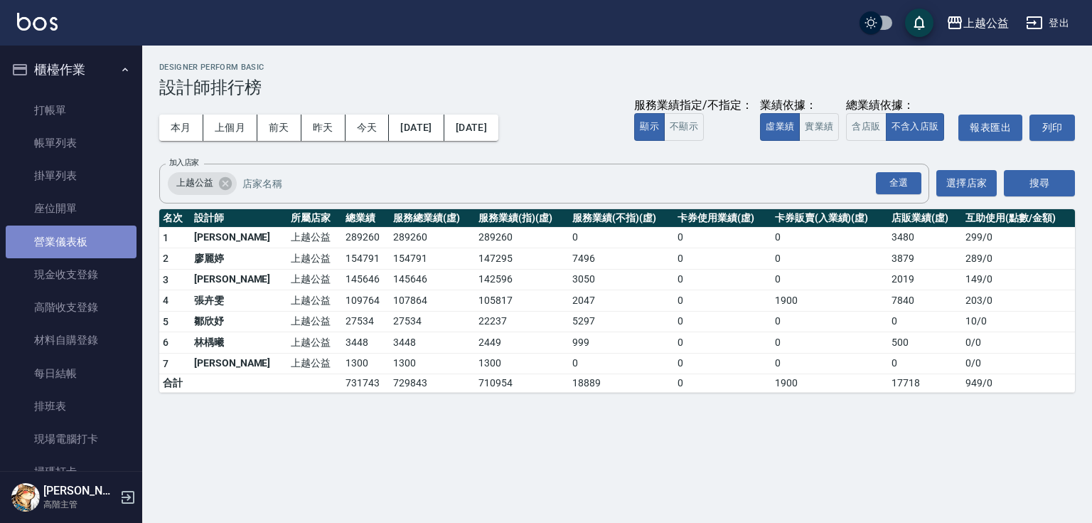
click at [80, 253] on link "營業儀表板" at bounding box center [71, 241] width 131 height 33
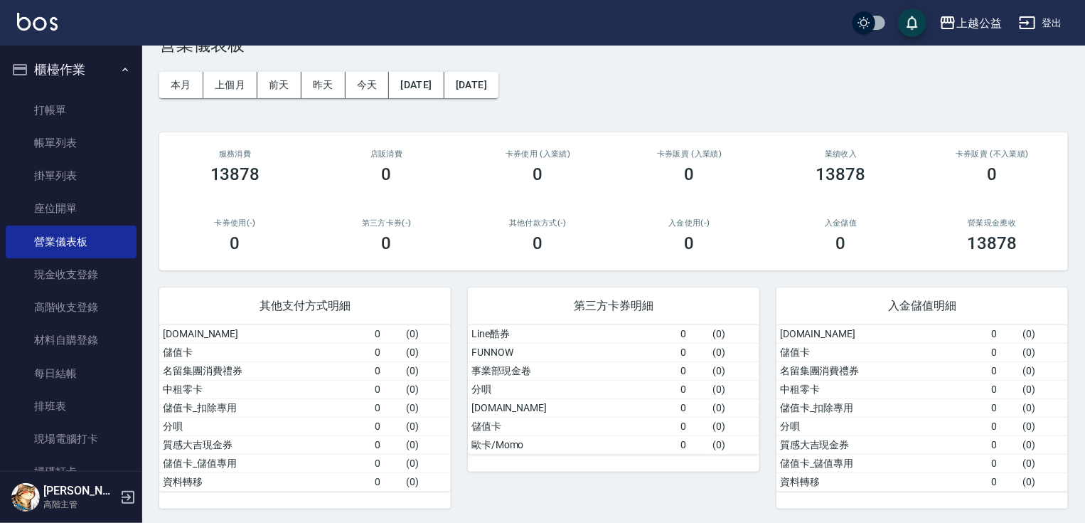
scroll to position [43, 0]
drag, startPoint x: 427, startPoint y: 434, endPoint x: 442, endPoint y: 478, distance: 46.6
click at [319, 82] on button "昨天" at bounding box center [324, 84] width 44 height 26
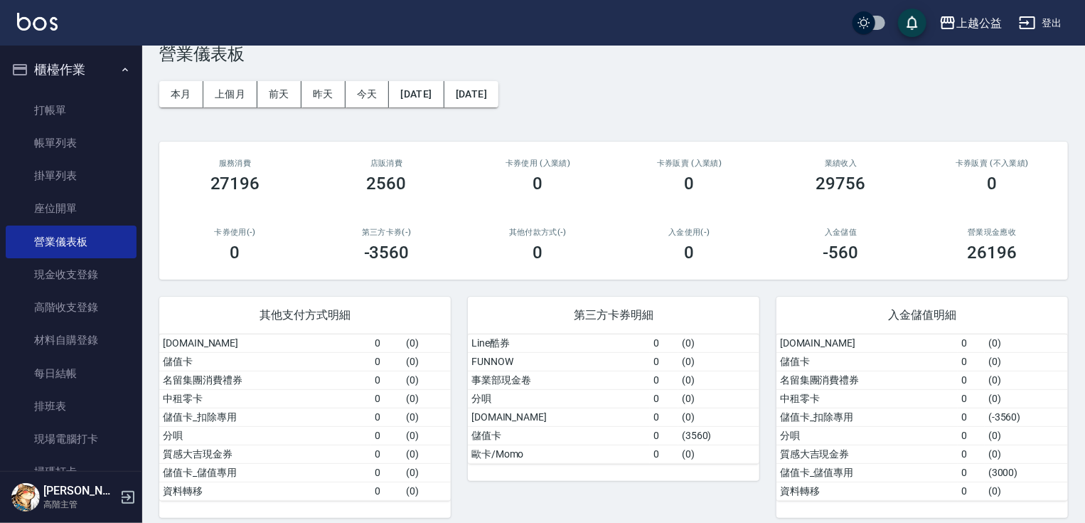
scroll to position [43, 0]
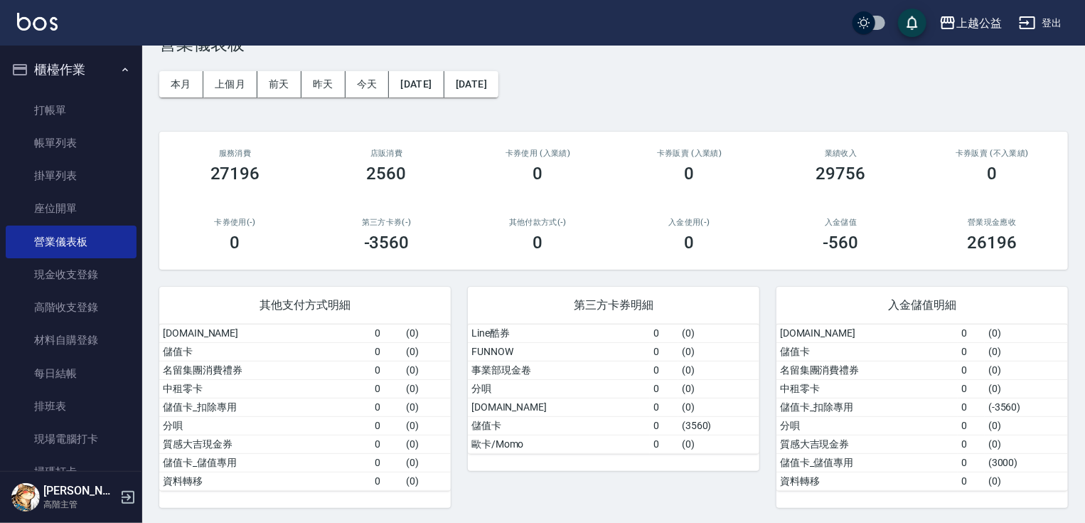
drag, startPoint x: 356, startPoint y: 314, endPoint x: 364, endPoint y: 356, distance: 42.8
